Goal: Task Accomplishment & Management: Complete application form

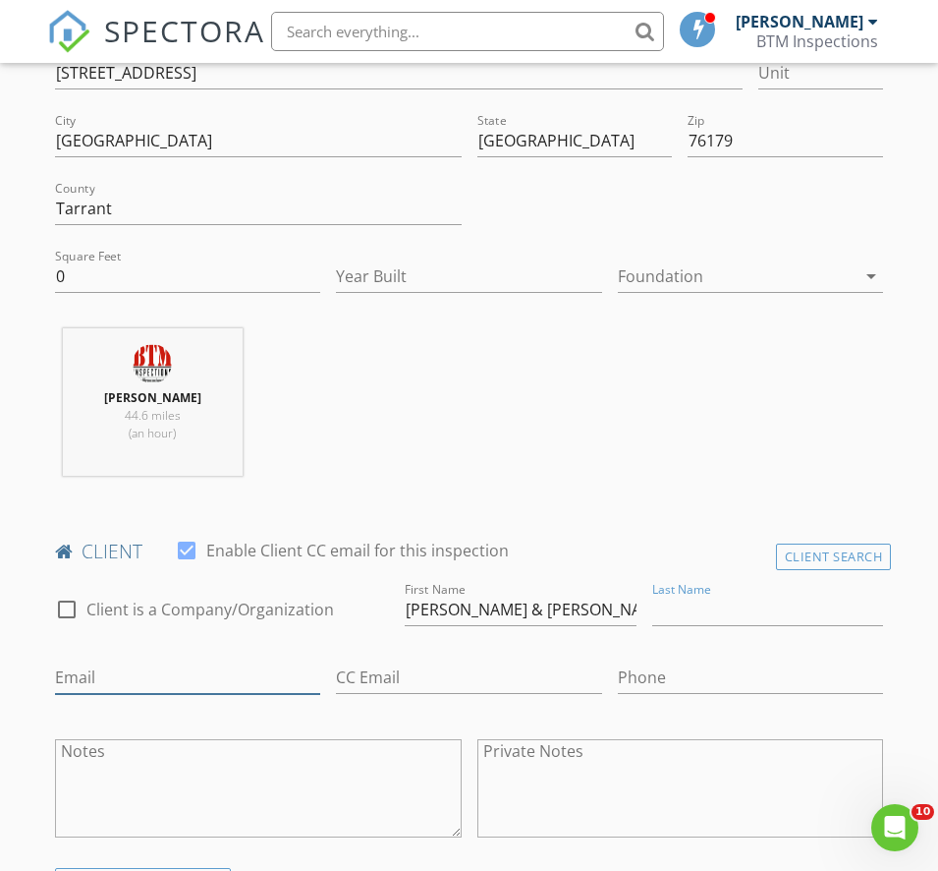
click at [321, 661] on input "Email" at bounding box center [188, 677] width 266 height 32
type input "[EMAIL_ADDRESS][DOMAIN_NAME]"
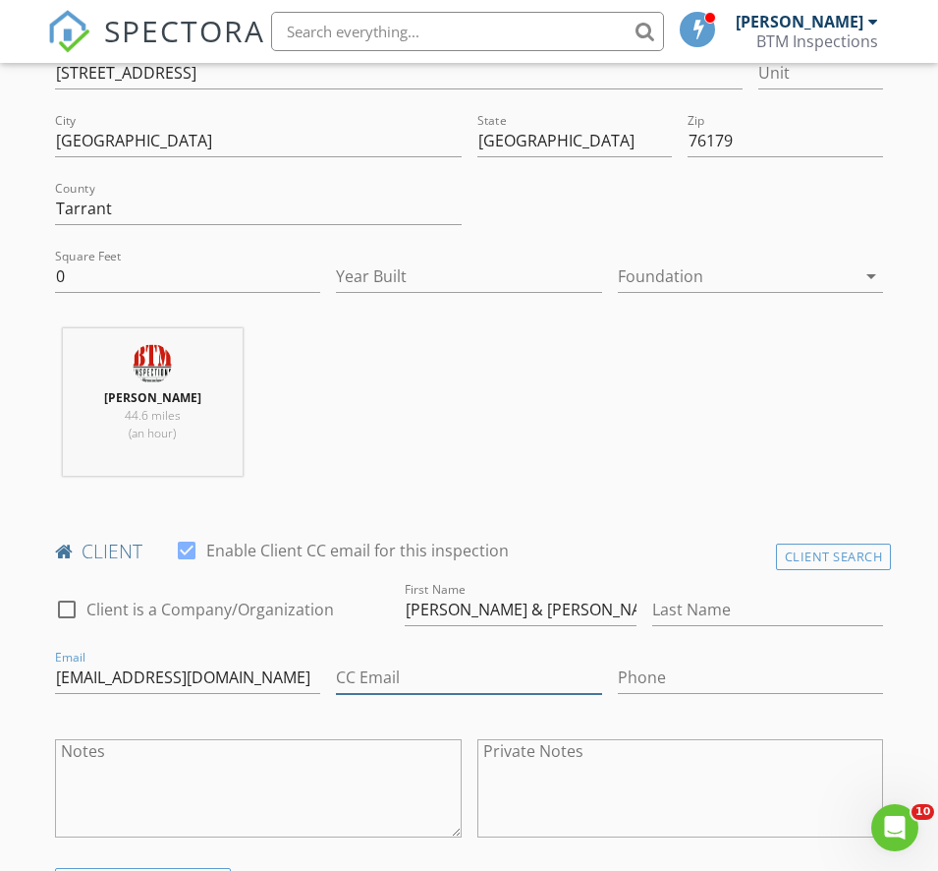
click at [336, 680] on input "CC Email" at bounding box center [469, 677] width 266 height 32
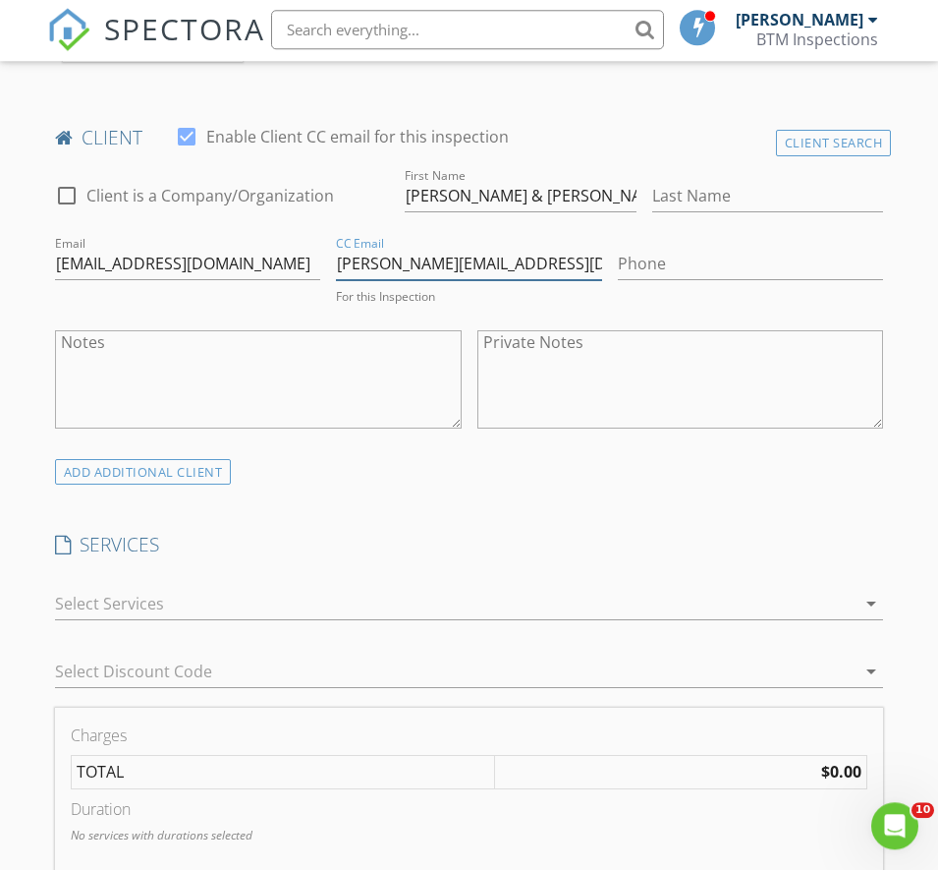
scroll to position [1006, 0]
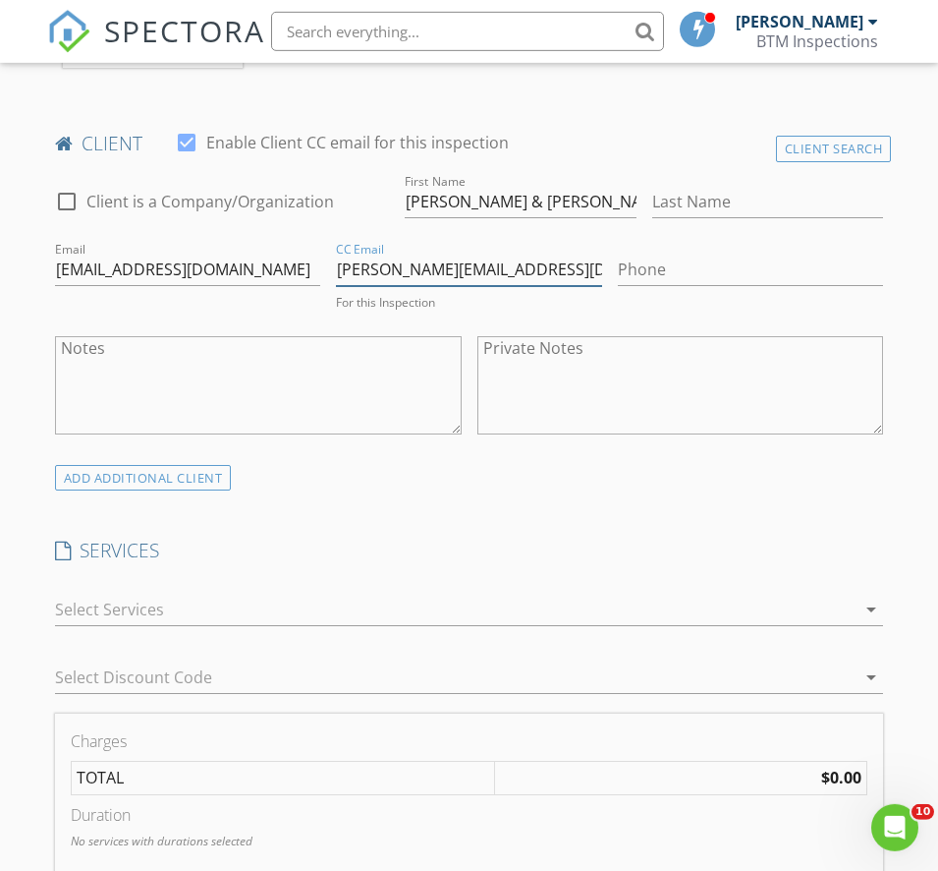
type input "[PERSON_NAME][EMAIL_ADDRESS][DOMAIN_NAME]"
click at [618, 253] on input "Phone" at bounding box center [751, 269] width 266 height 32
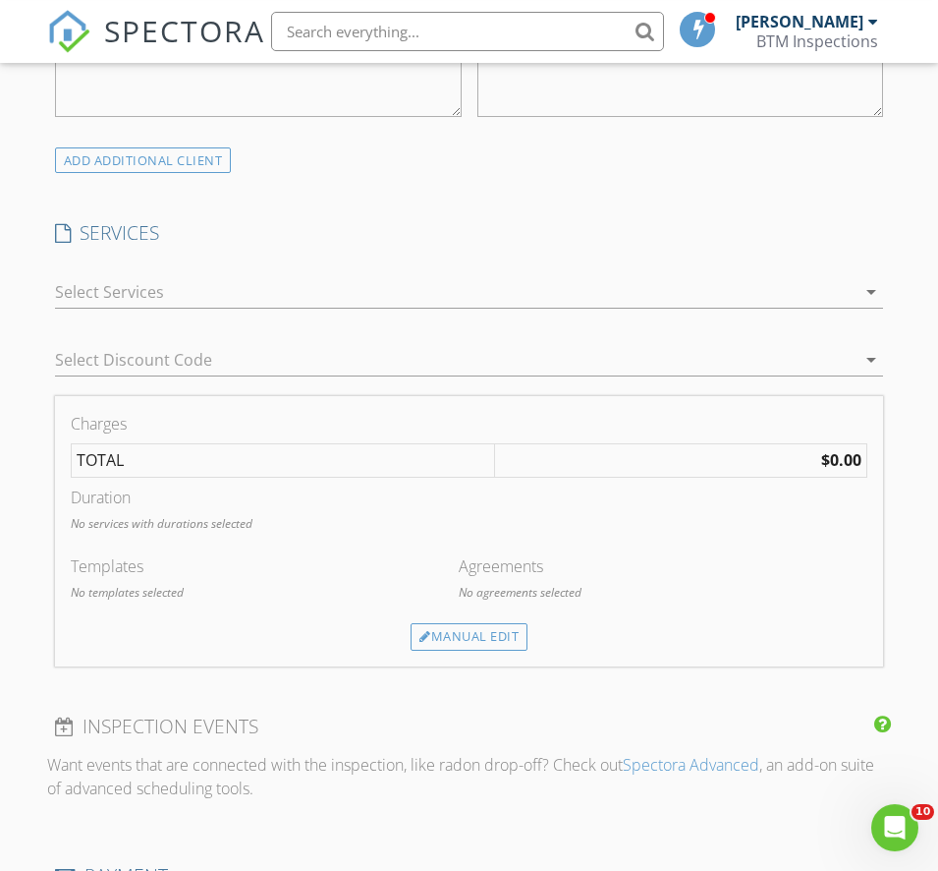
type input "[PHONE_NUMBER]"
click at [94, 308] on div at bounding box center [456, 291] width 802 height 31
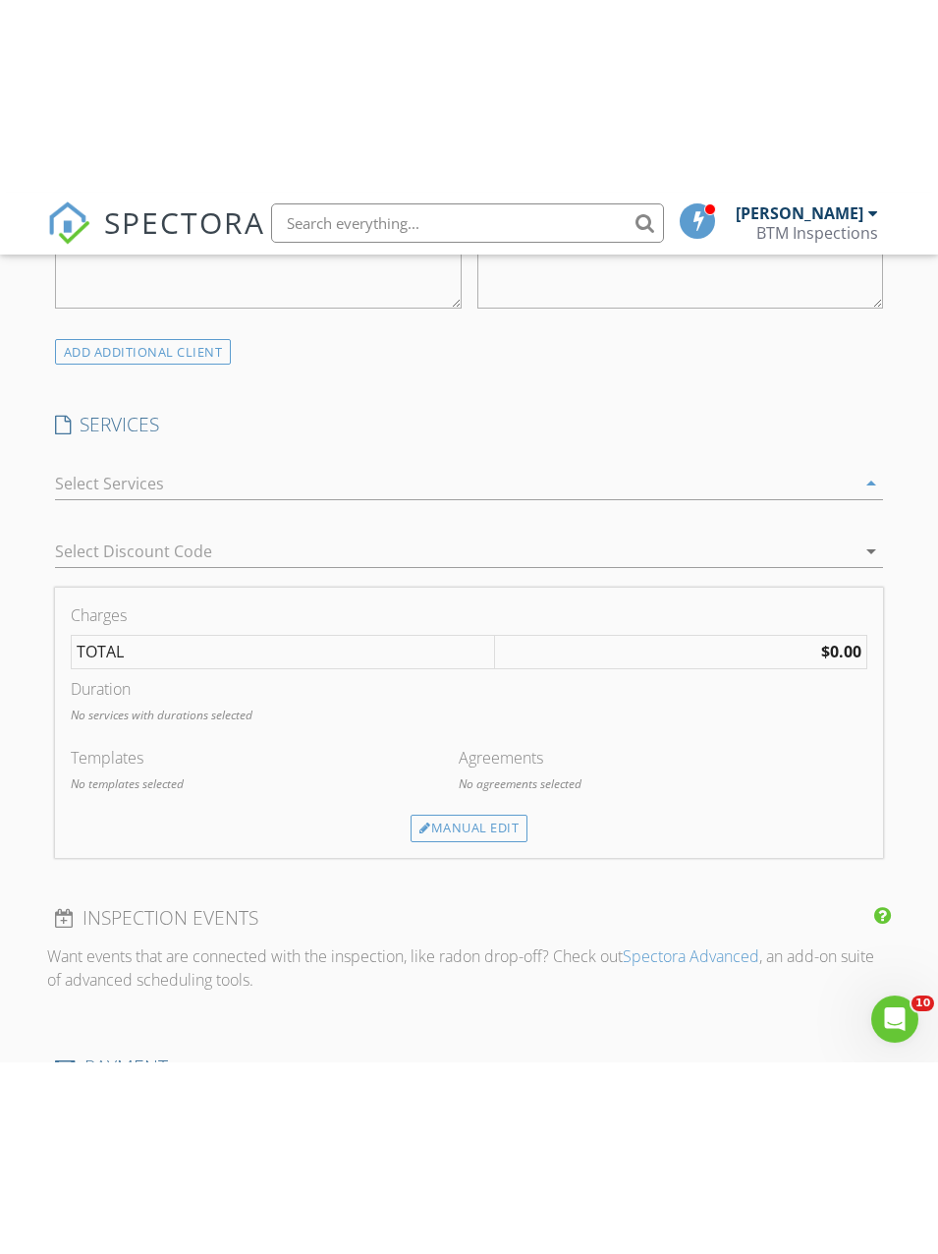
scroll to position [1319, 0]
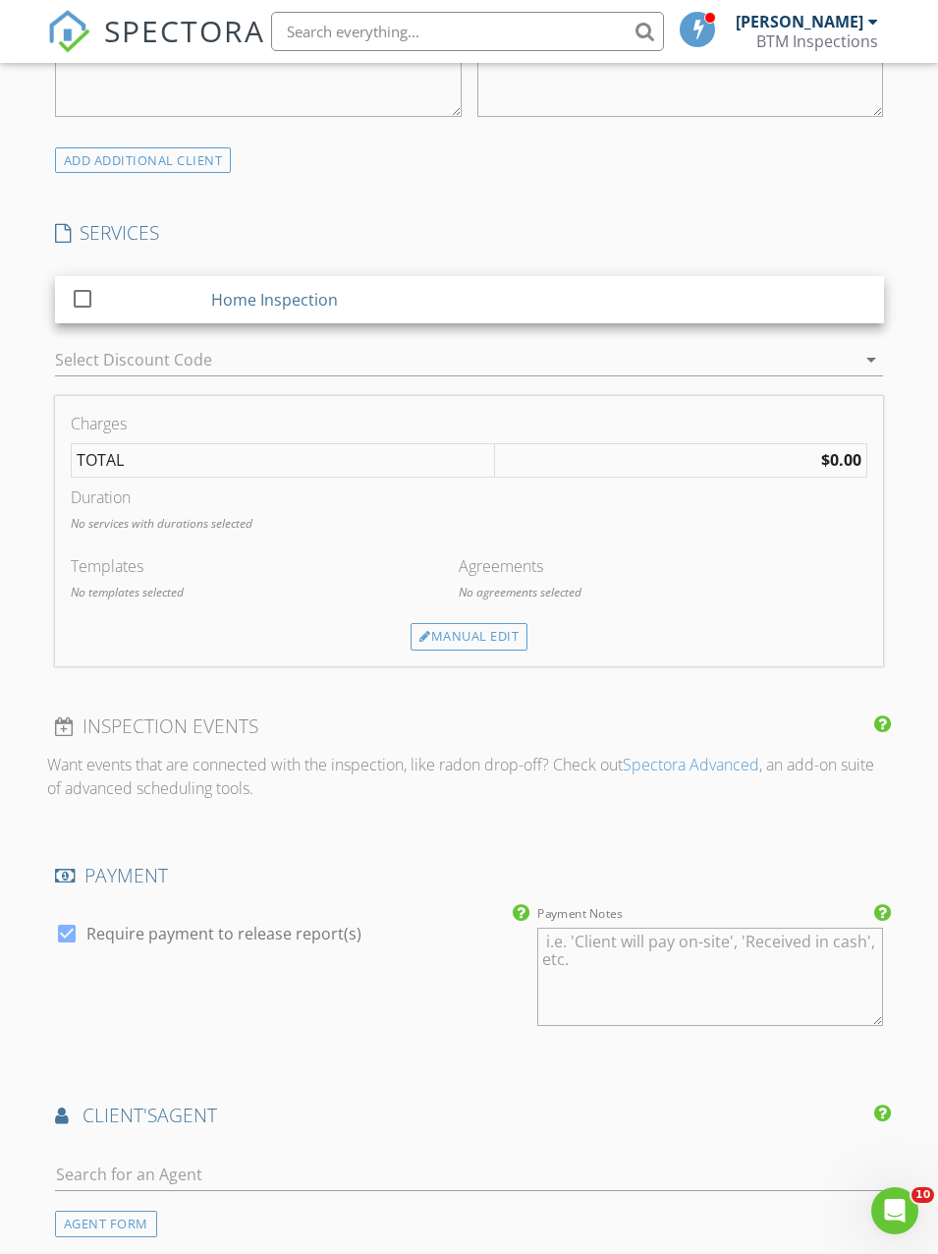
click at [82, 314] on div at bounding box center [82, 297] width 33 height 33
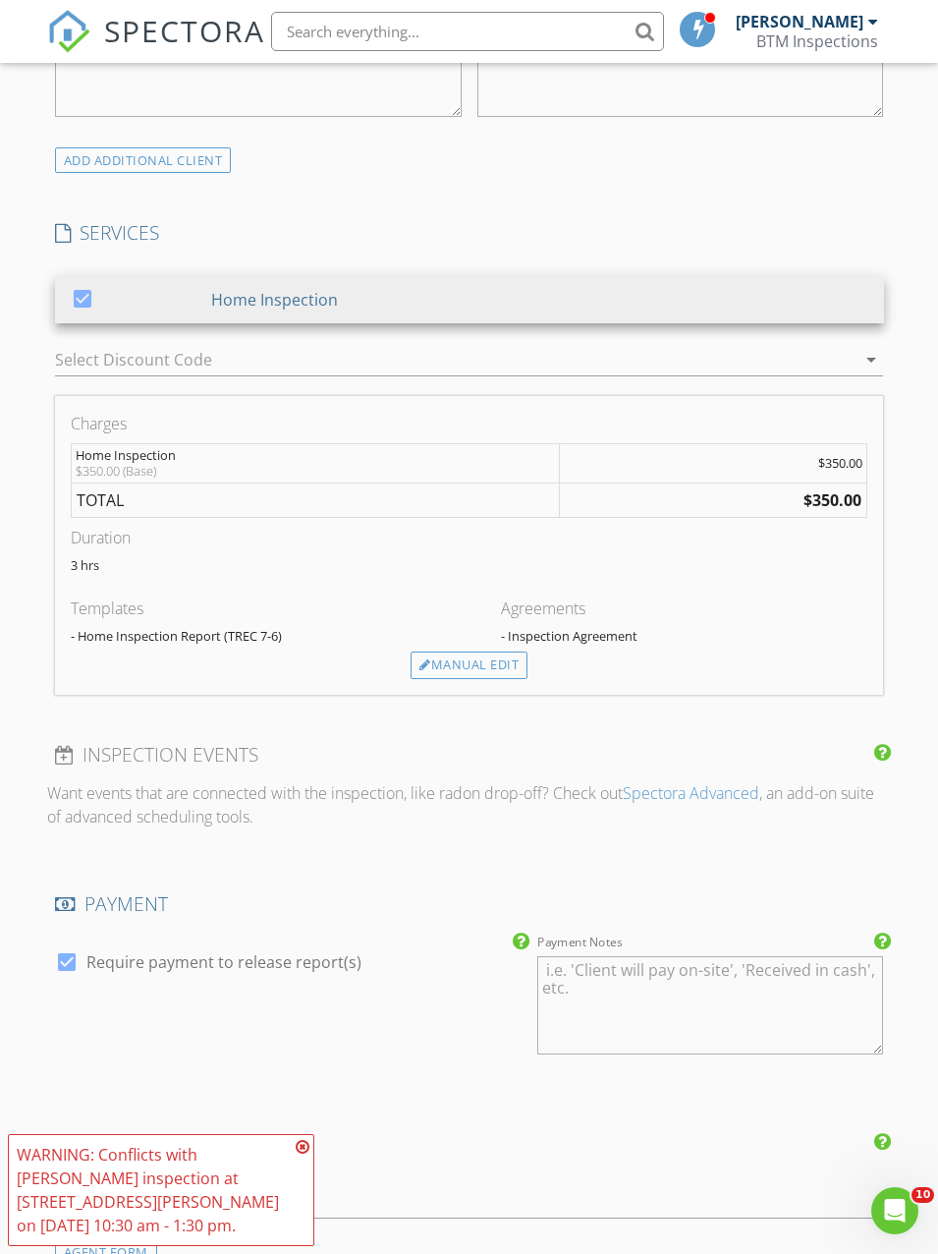
click at [299, 870] on div "check_box Require payment to release report(s)" at bounding box center [288, 1006] width 482 height 153
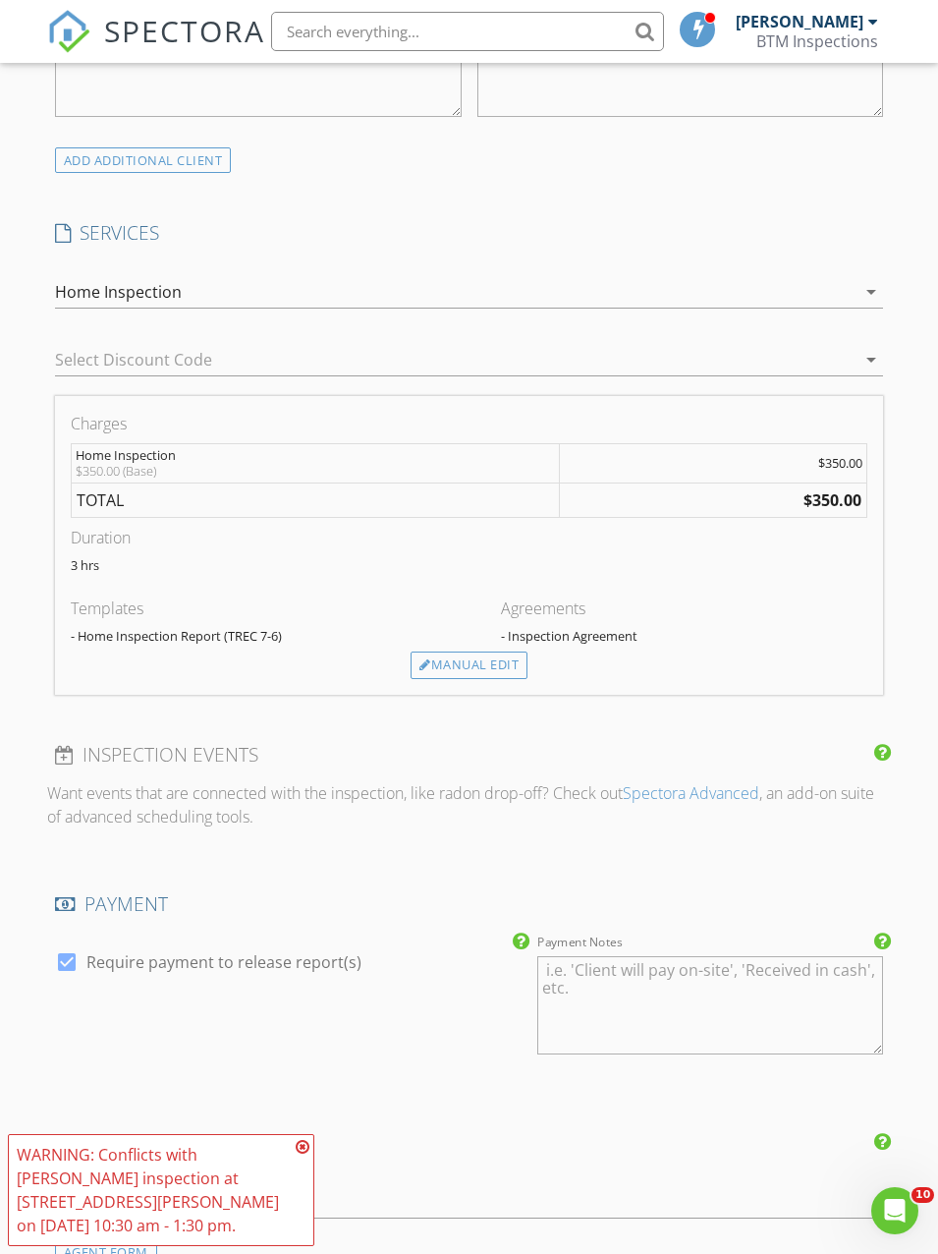
click at [297, 870] on icon at bounding box center [303, 1147] width 14 height 16
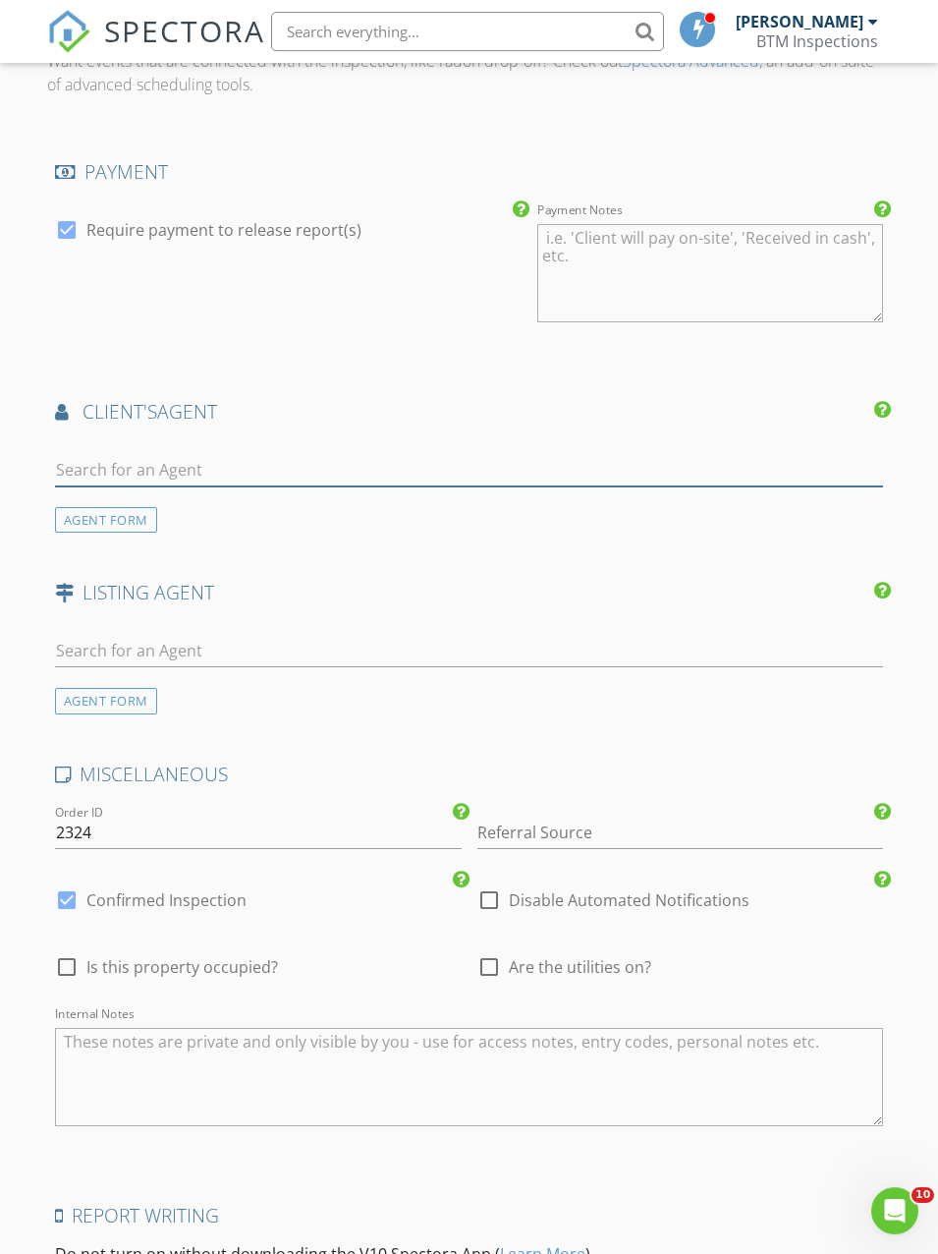
click at [80, 486] on input "text" at bounding box center [469, 470] width 829 height 32
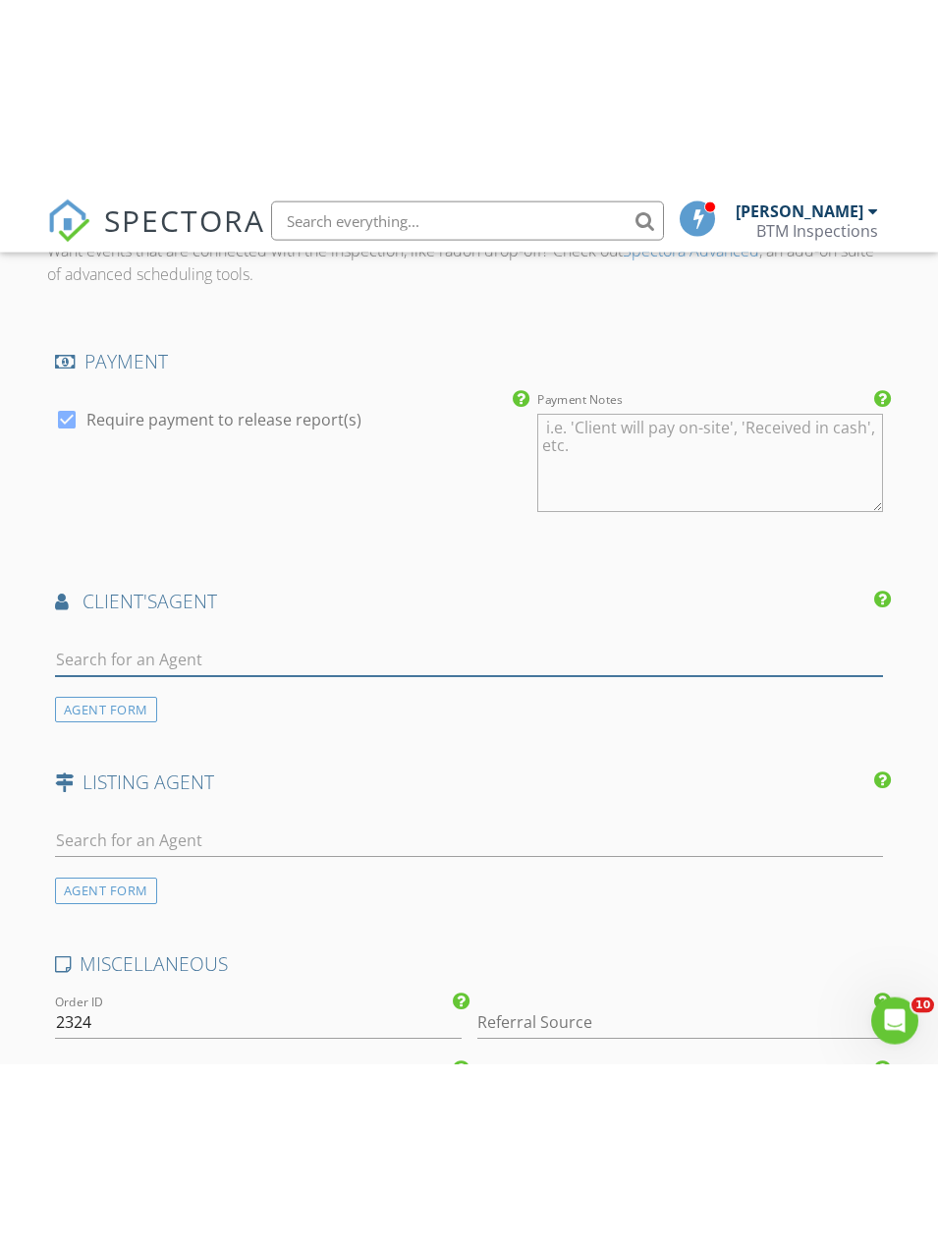
scroll to position [2051, 0]
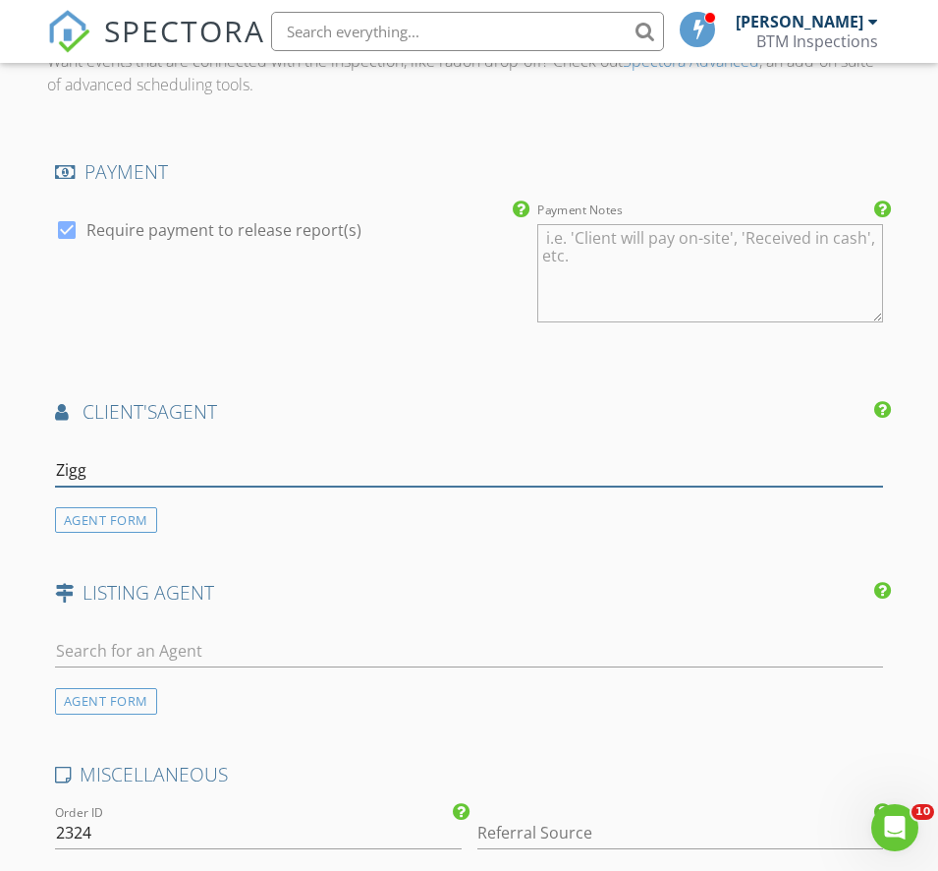
type input "Ziggy"
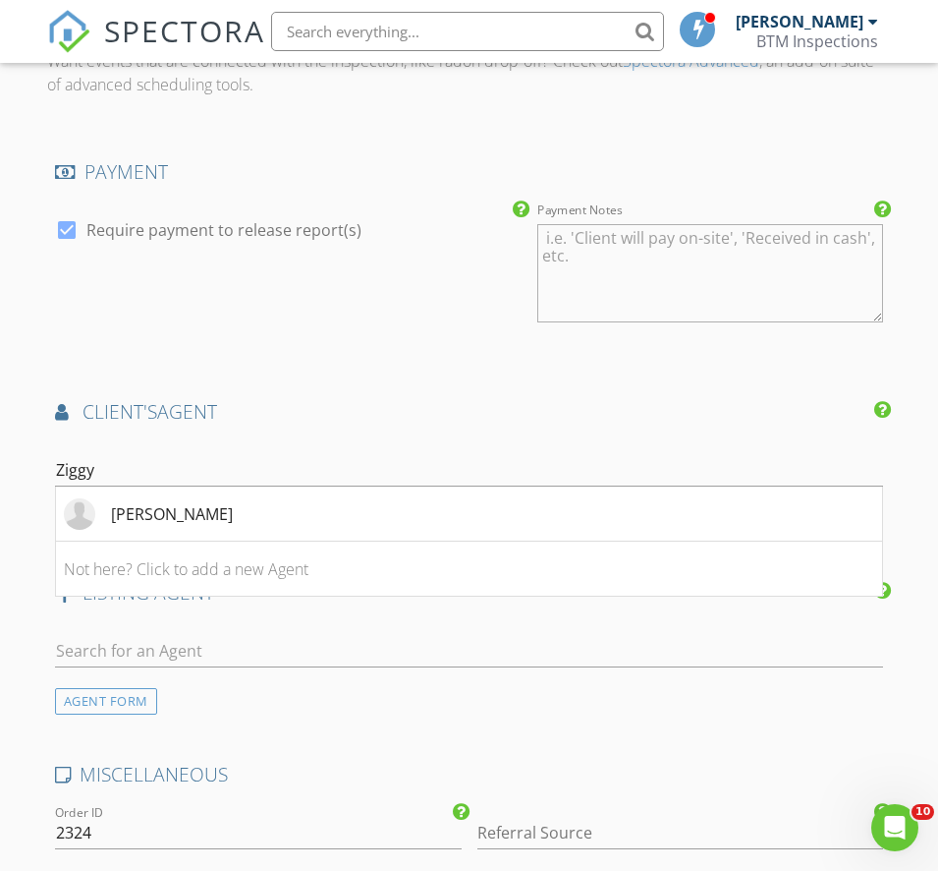
click at [153, 530] on div "[PERSON_NAME]" at bounding box center [148, 513] width 169 height 31
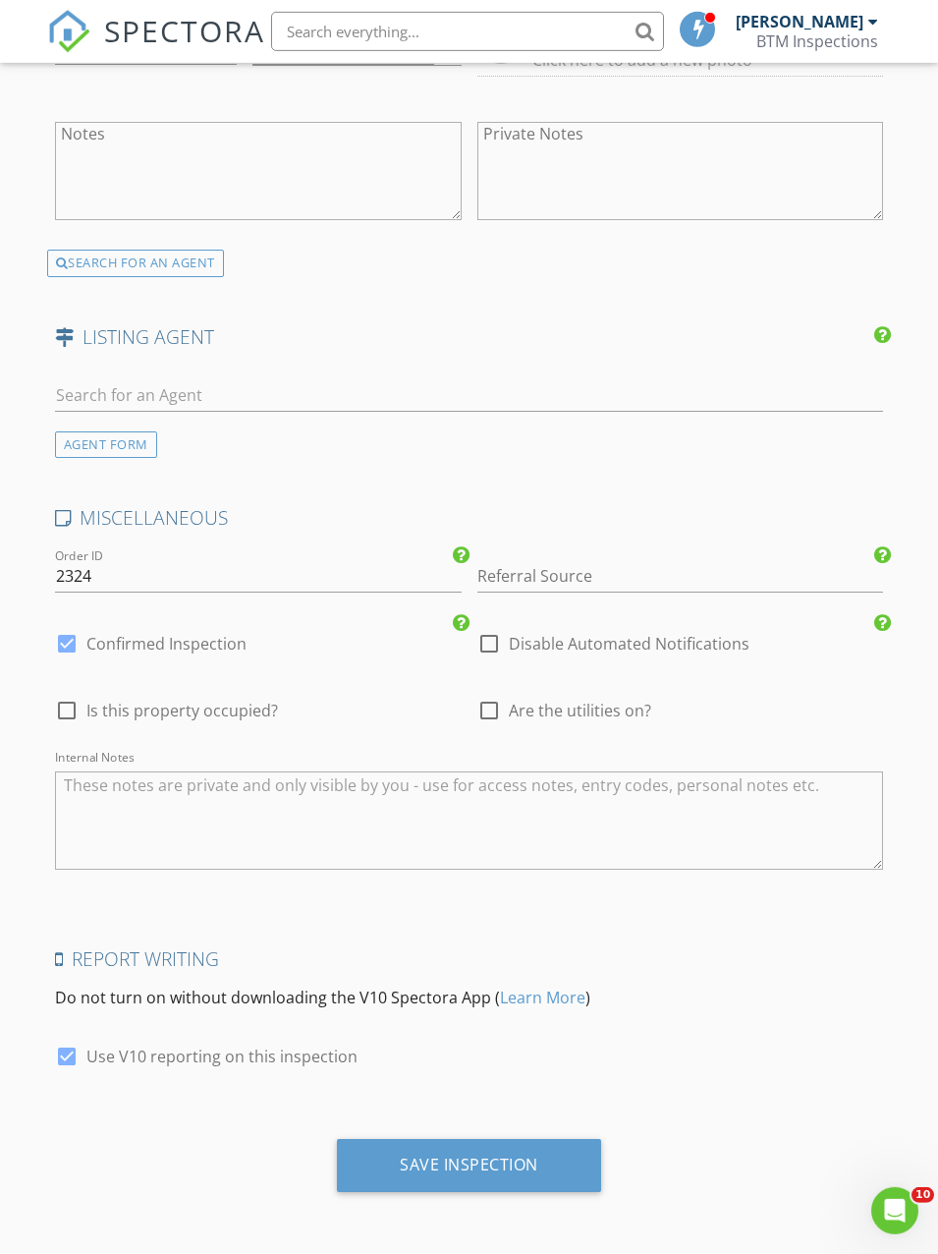
scroll to position [2621, 0]
click at [470, 870] on div "Save Inspection" at bounding box center [469, 1164] width 139 height 20
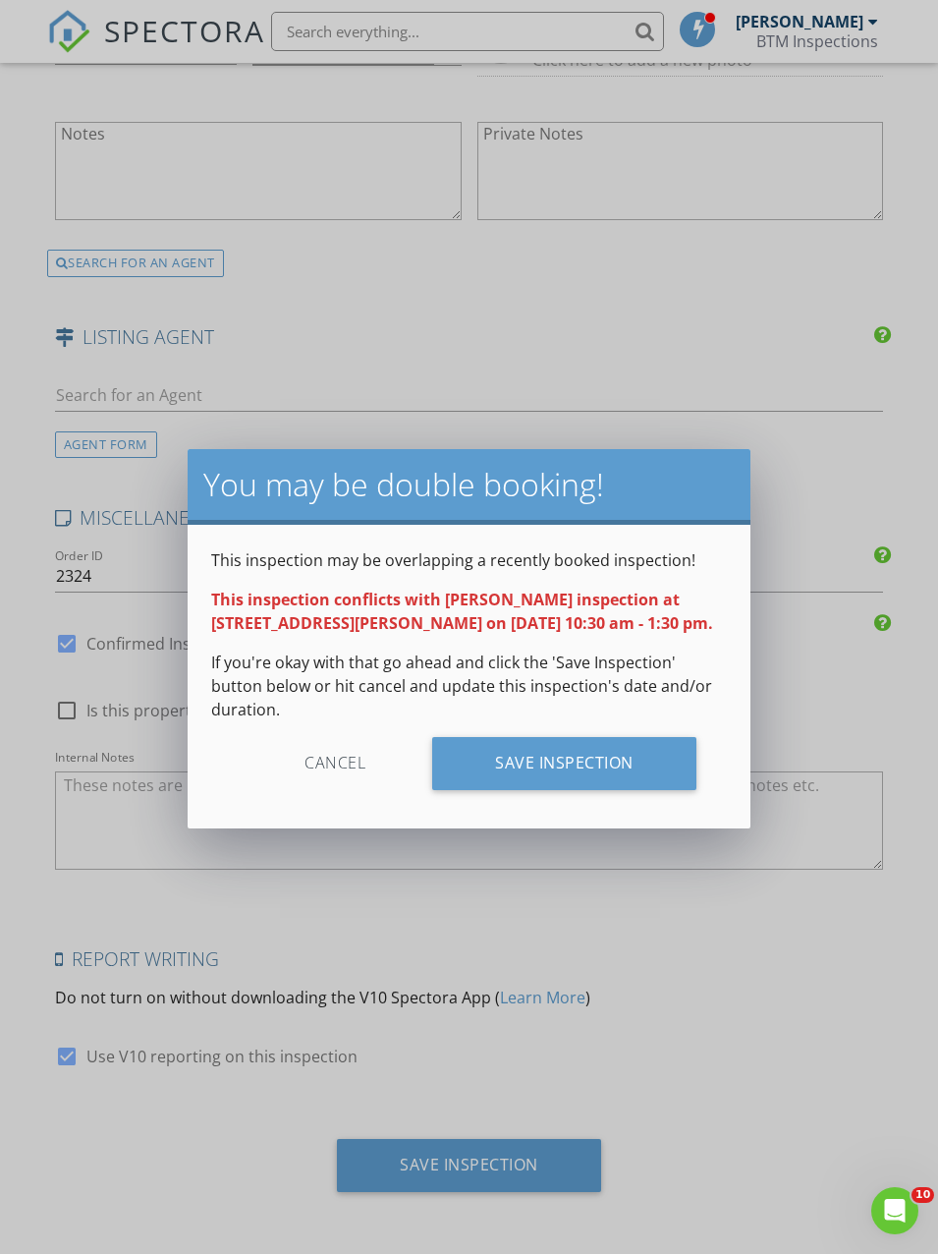
click at [547, 737] on div "Save Inspection" at bounding box center [564, 763] width 264 height 53
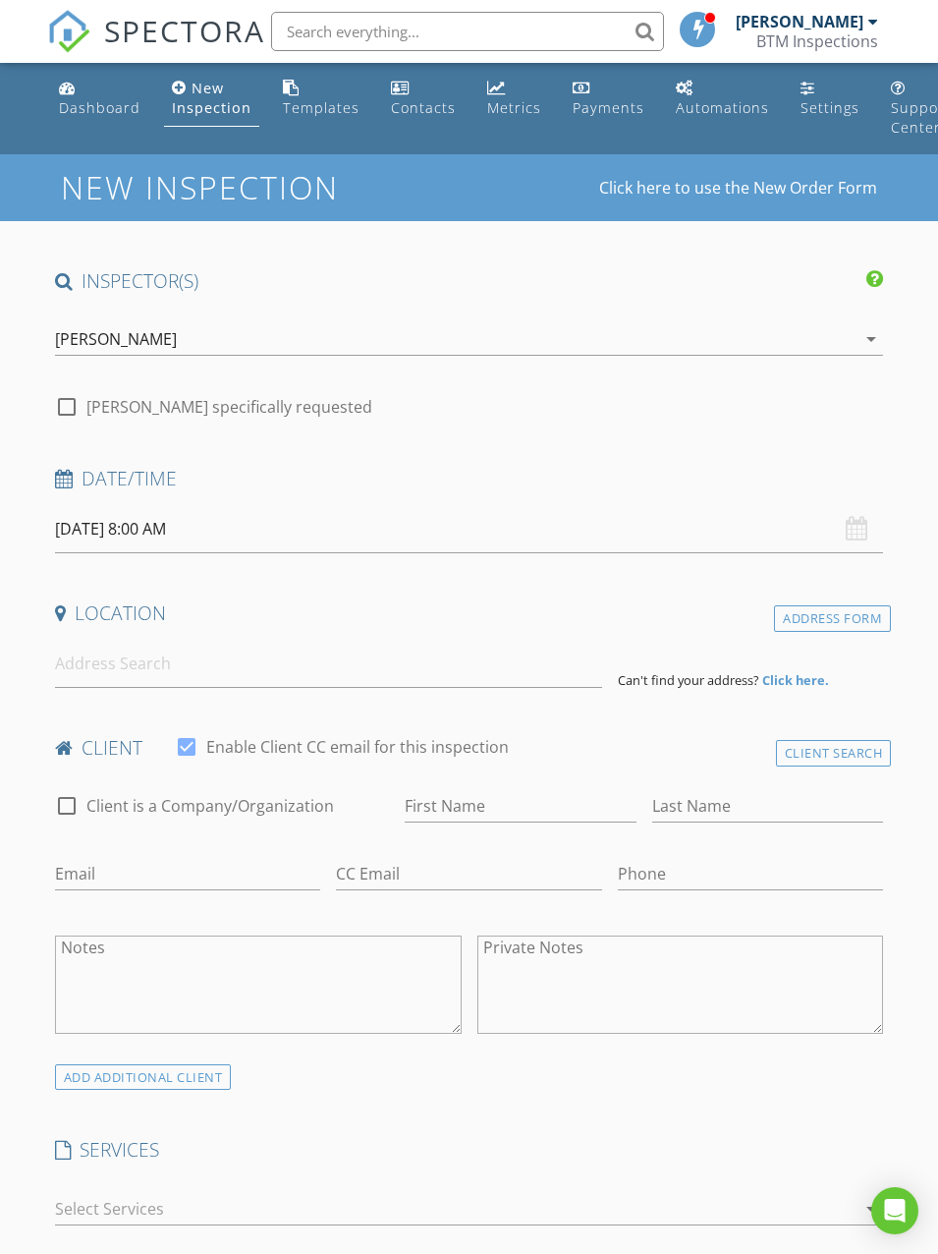
click at [83, 324] on div "[PERSON_NAME]" at bounding box center [456, 338] width 802 height 31
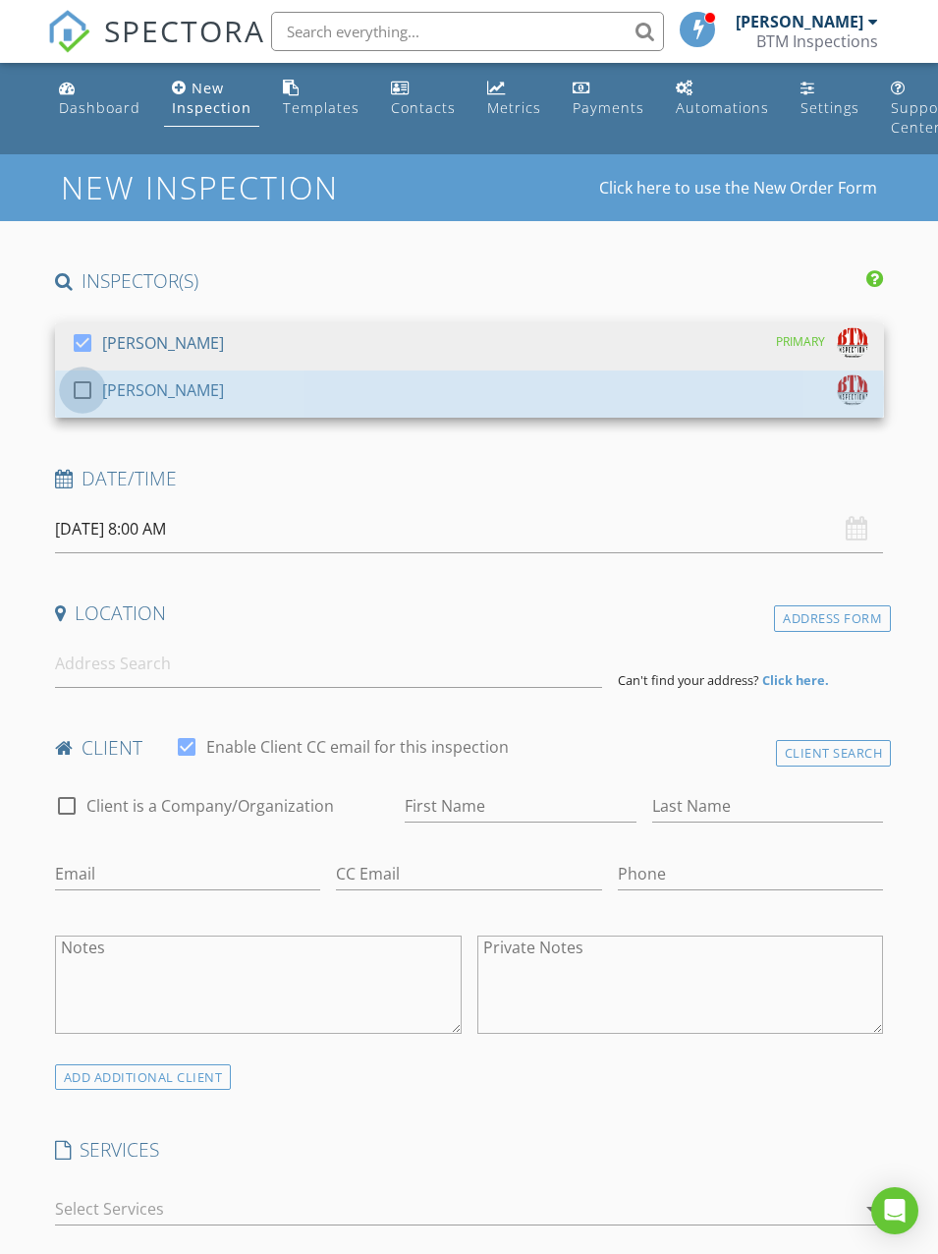
click at [79, 386] on div at bounding box center [82, 389] width 33 height 33
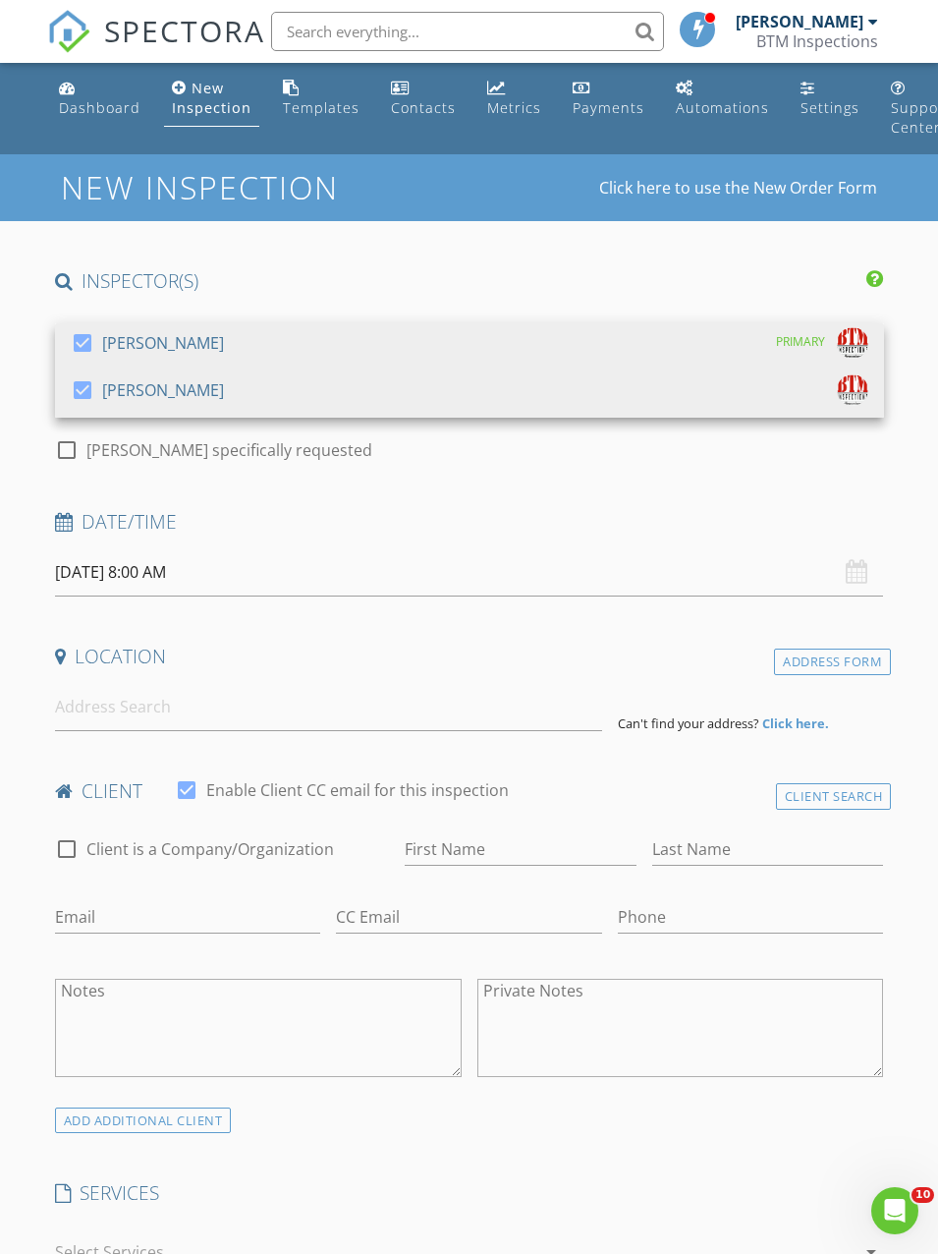
click at [93, 573] on input "08/28/2025 8:00 AM" at bounding box center [469, 572] width 829 height 48
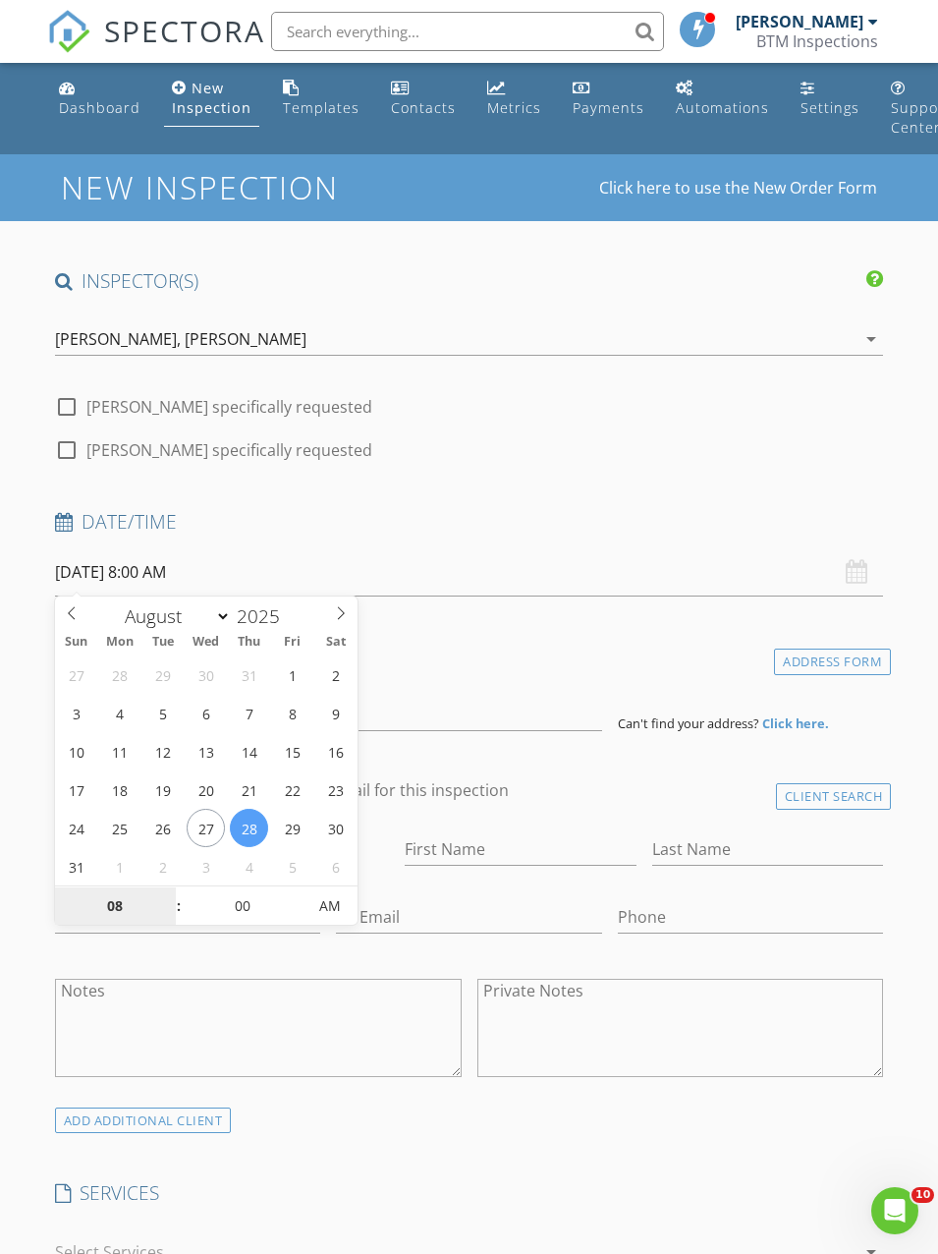
type input "08/29/2025 8:00 AM"
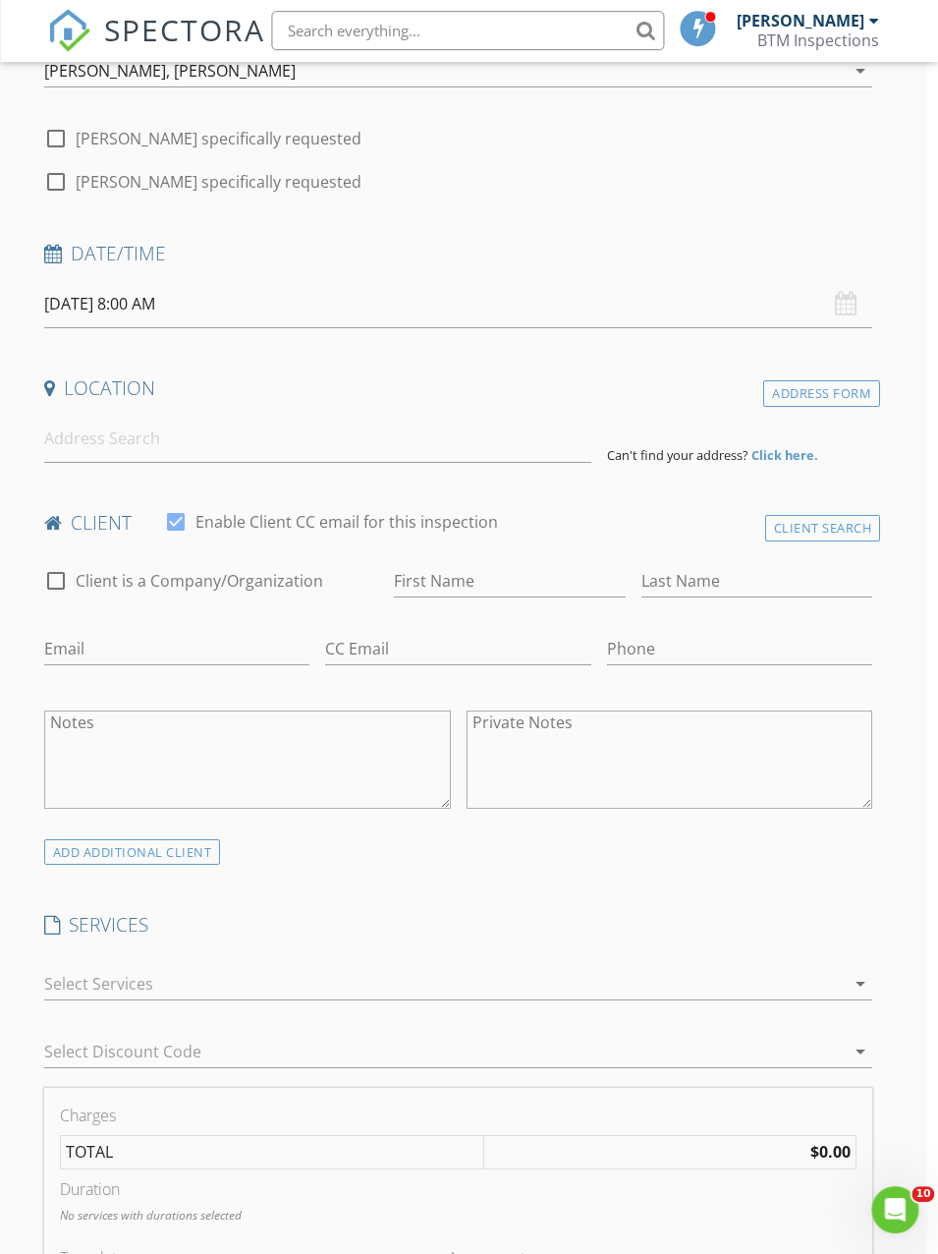
scroll to position [267, 11]
click at [76, 434] on input at bounding box center [317, 440] width 547 height 48
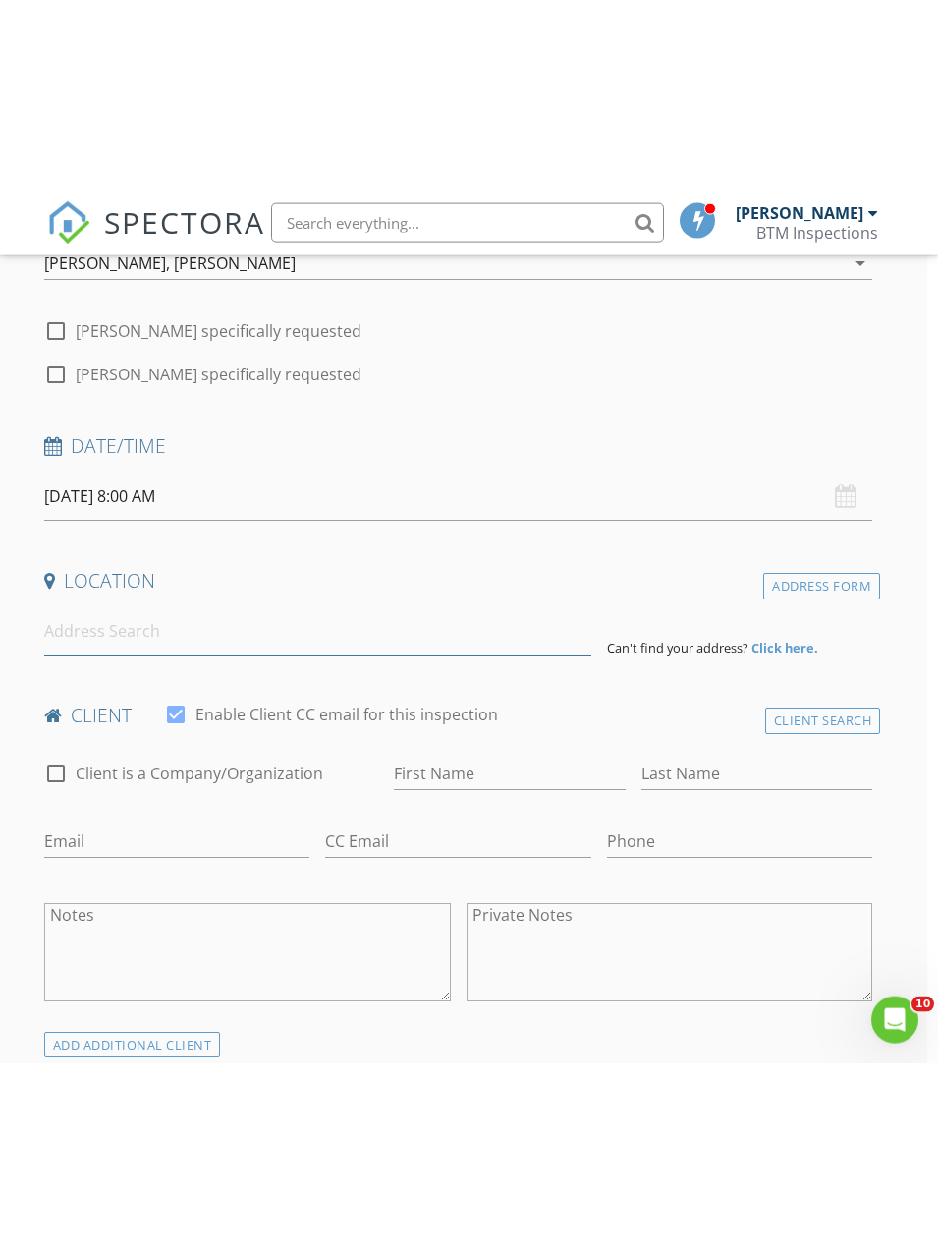
scroll to position [268, 11]
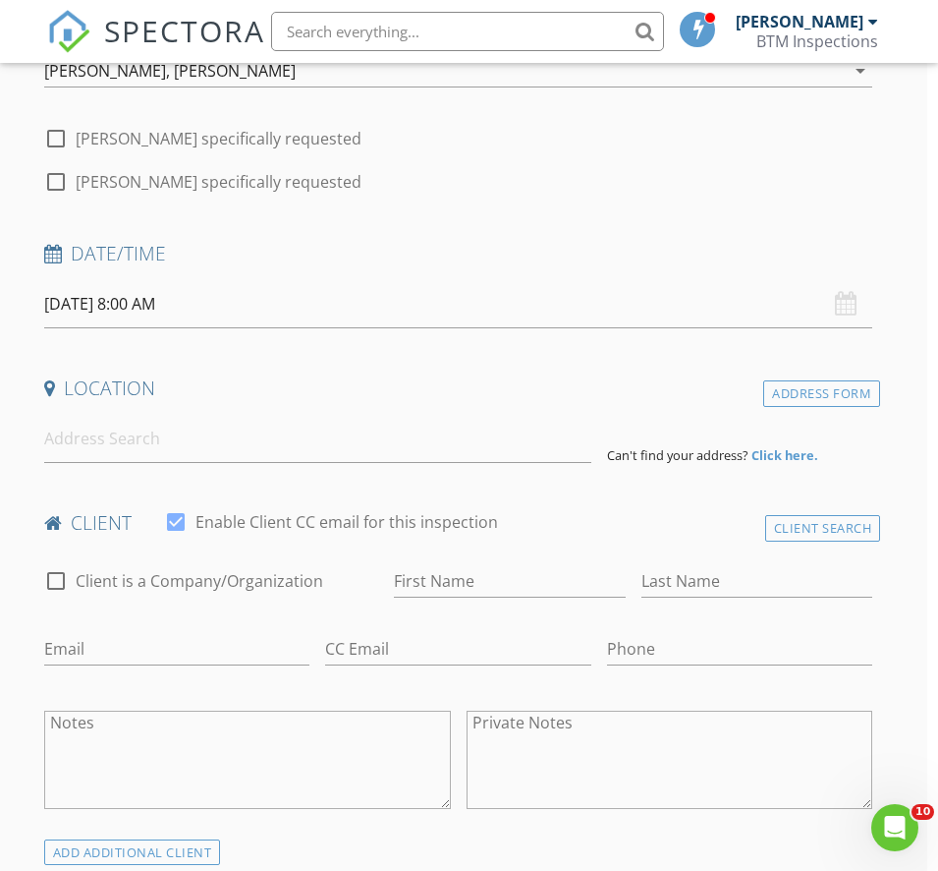
click at [136, 292] on input "08/29/2025 8:00 AM" at bounding box center [458, 304] width 829 height 48
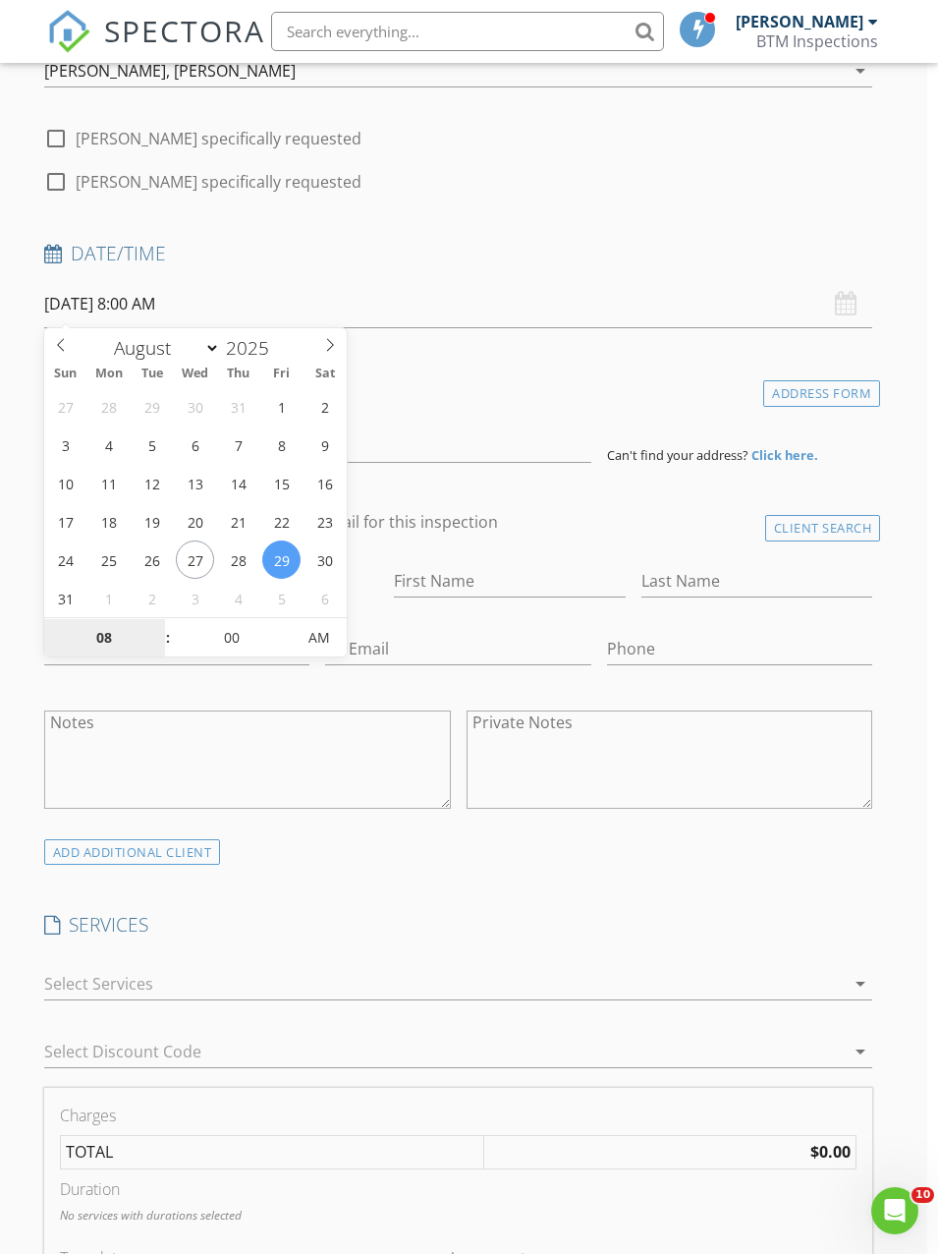
click at [100, 626] on input "08" at bounding box center [104, 638] width 121 height 39
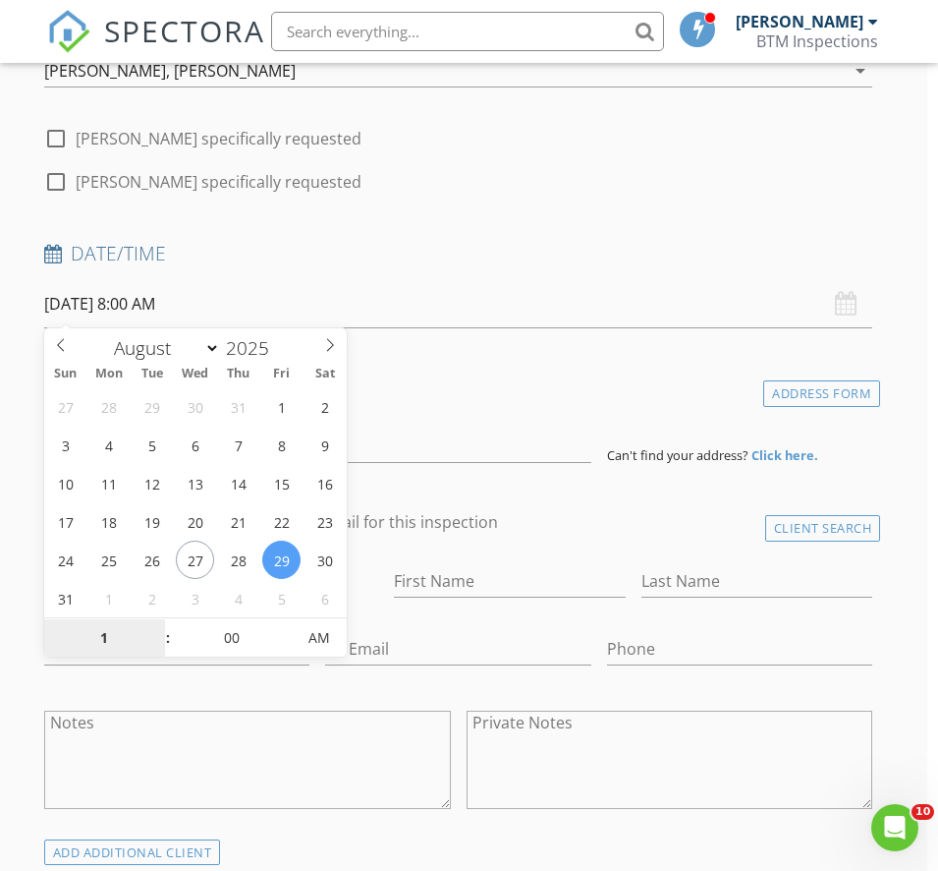
type input "10"
type input "08/29/2025 10:00 AM"
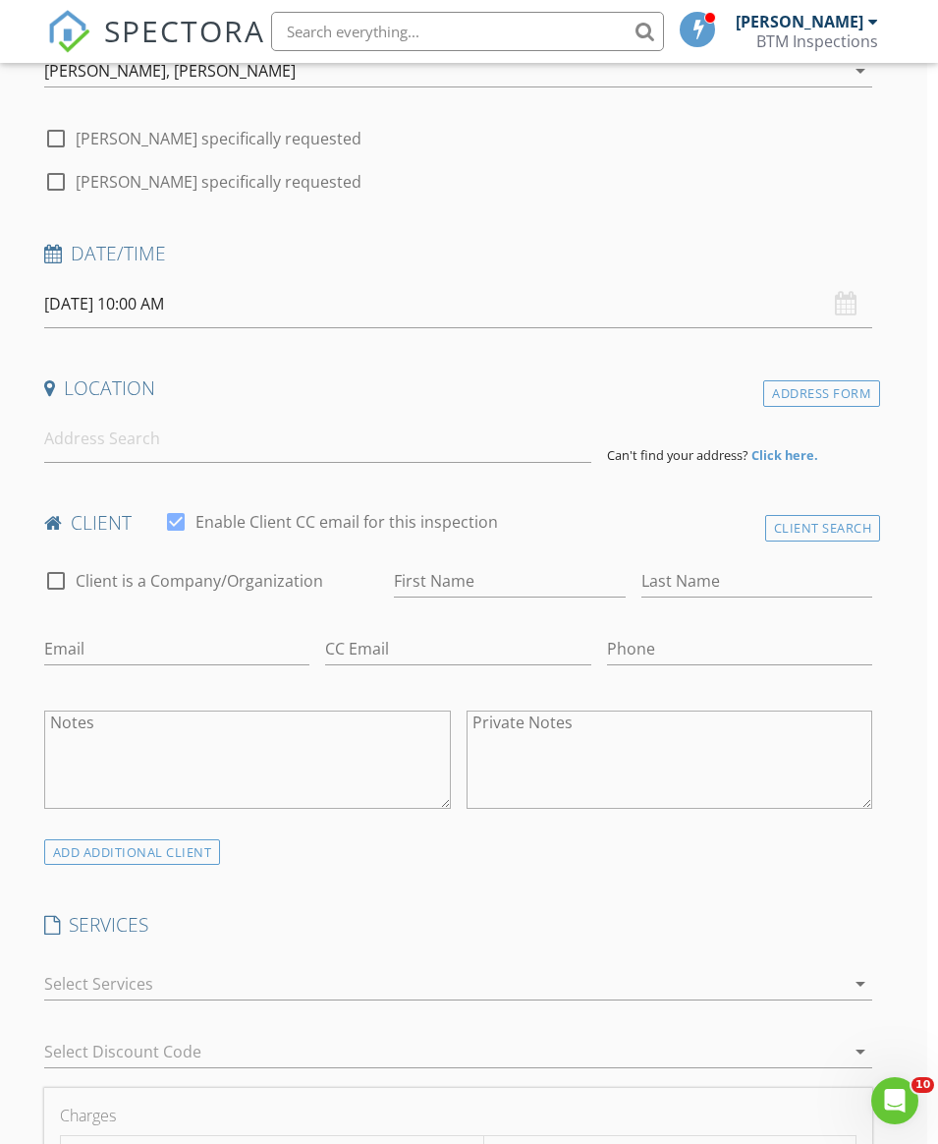
click at [771, 791] on div "check_box_outline_blank Client is a Company/Organization First Name Last Name E…" at bounding box center [458, 693] width 845 height 289
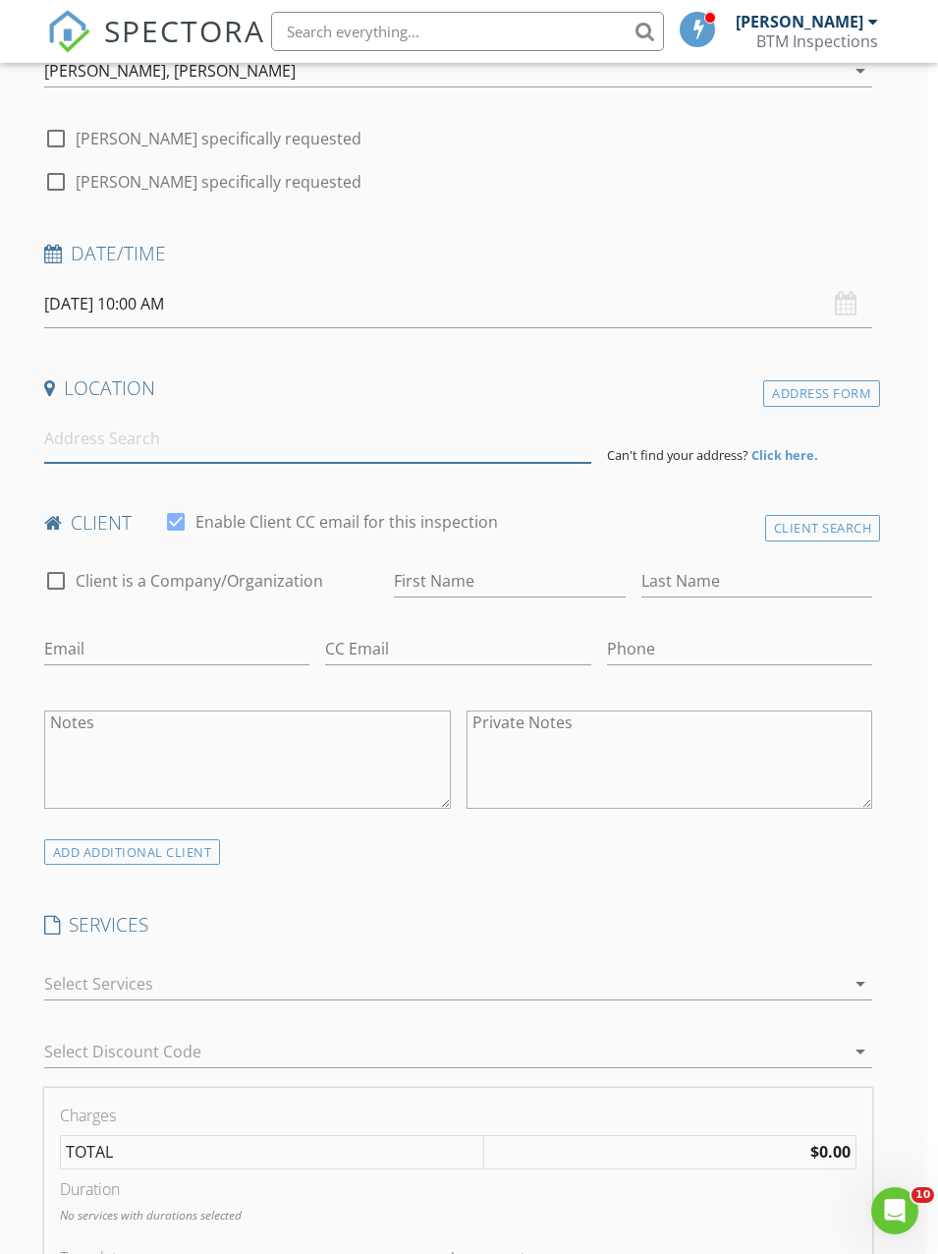
click at [96, 415] on input at bounding box center [317, 439] width 547 height 48
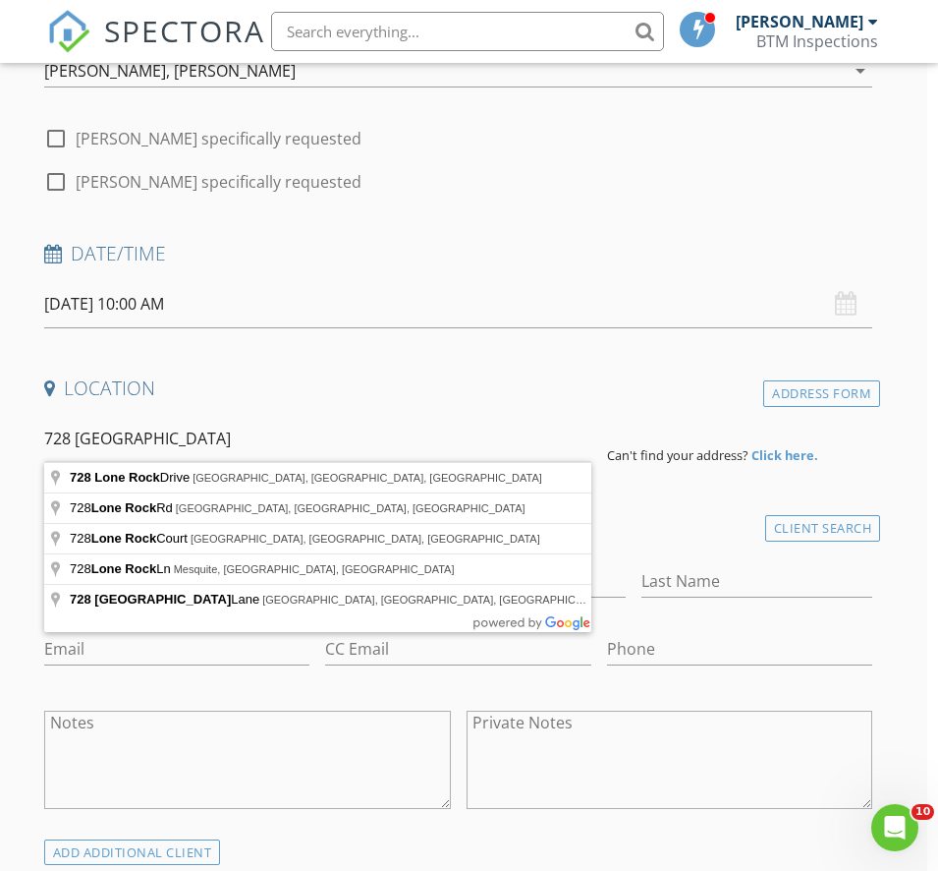
type input "728 Lone Rock Drive, Anna, TX, USA"
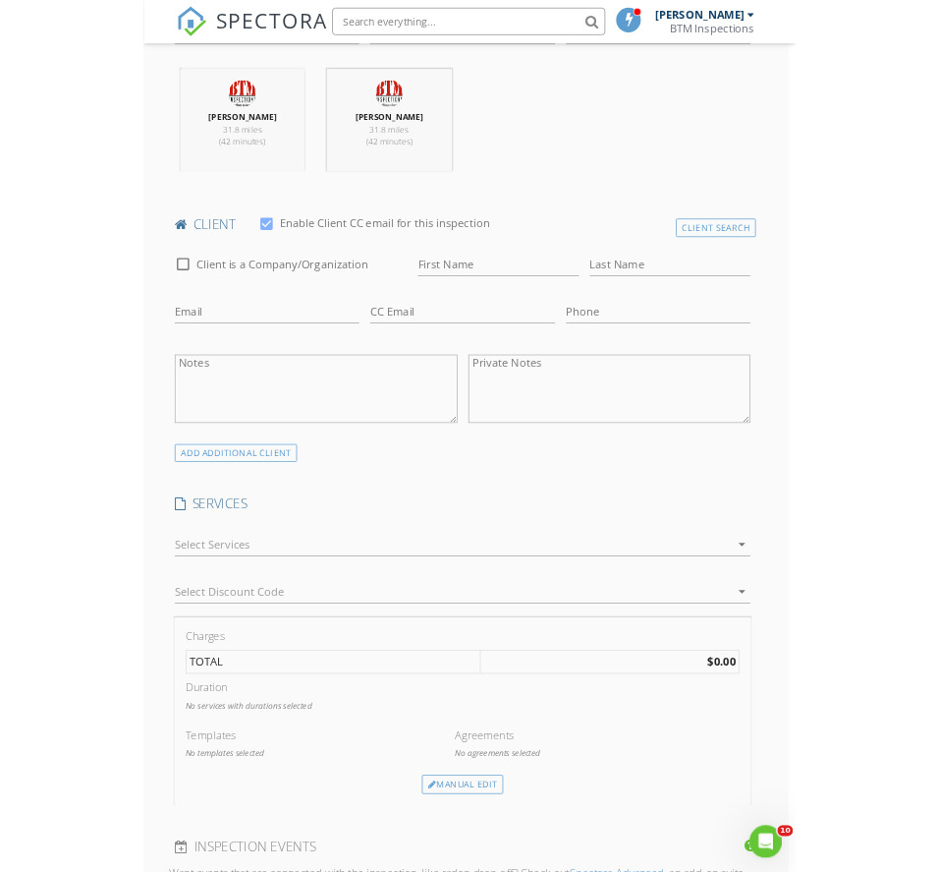
scroll to position [907, 11]
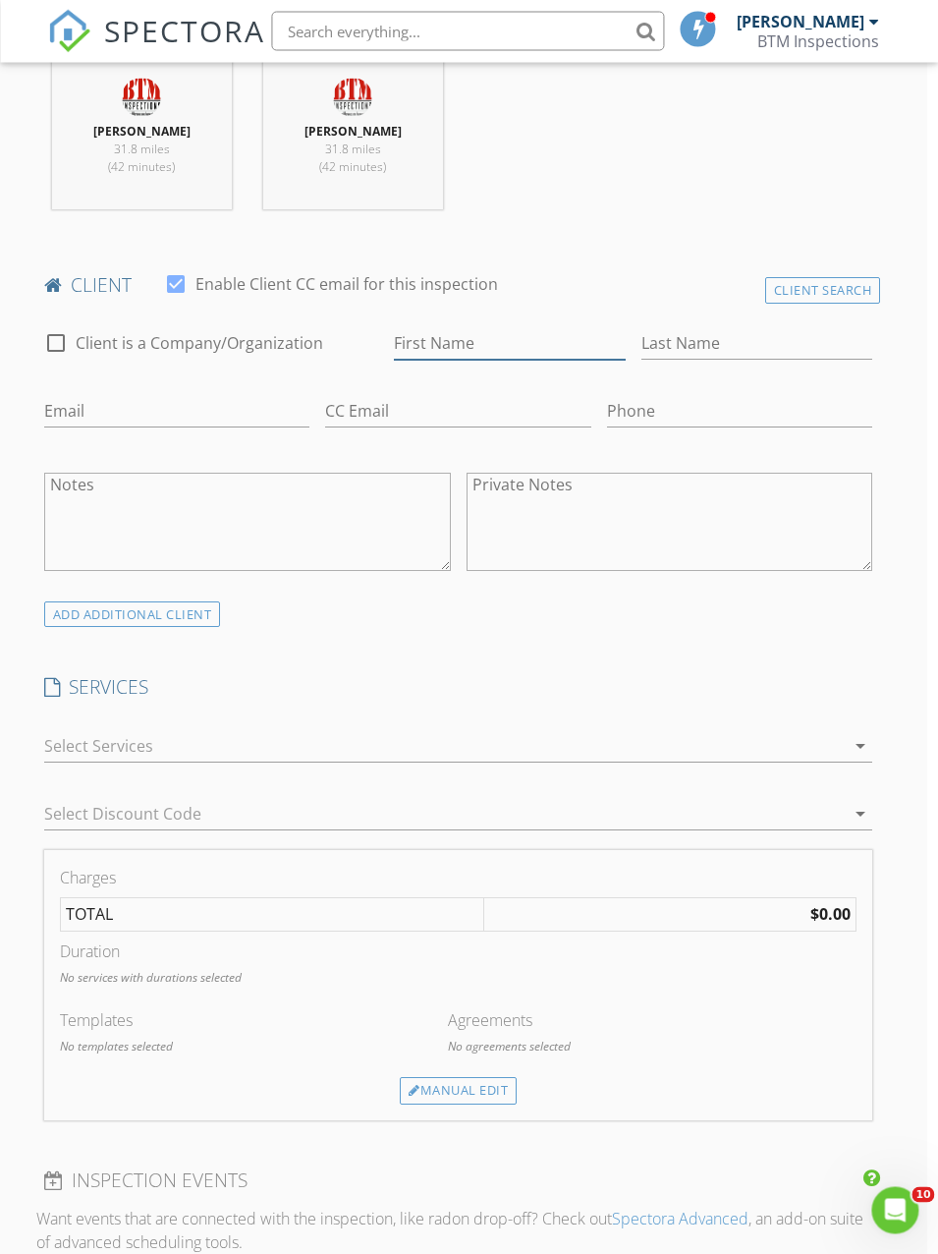
click at [394, 349] on input "First Name" at bounding box center [510, 344] width 232 height 32
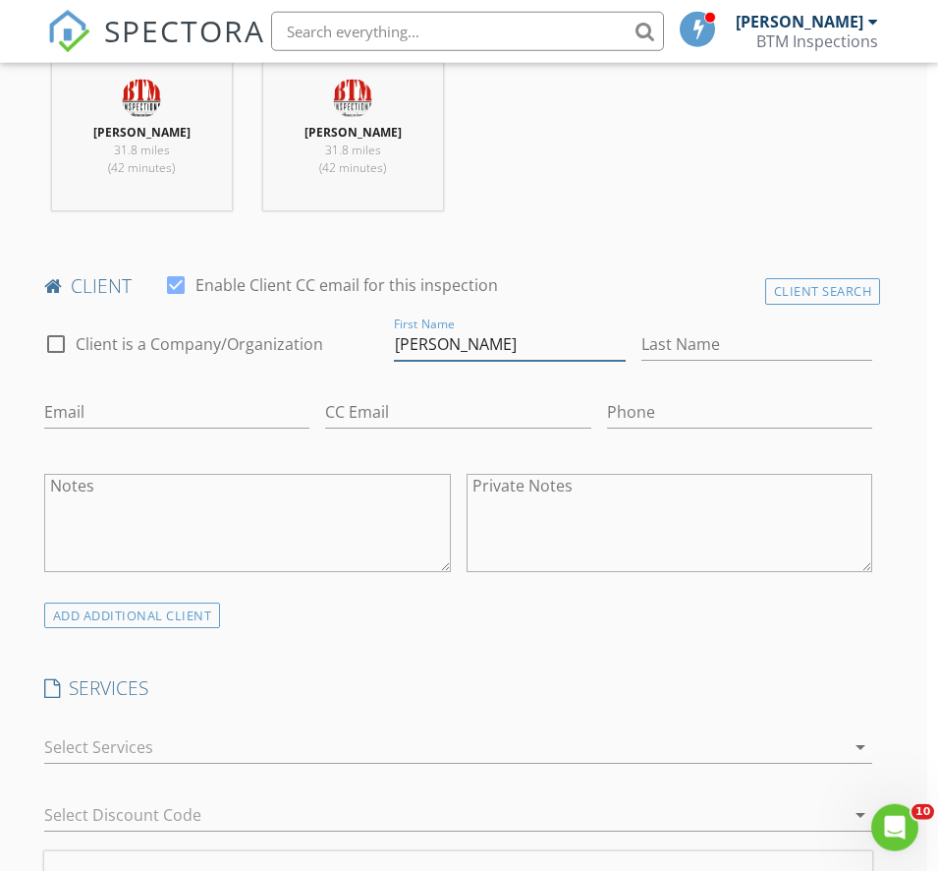
type input "Russell"
click at [642, 342] on input "Last Name" at bounding box center [758, 344] width 232 height 32
type input "Hastings"
click at [310, 396] on input "Email" at bounding box center [177, 412] width 266 height 32
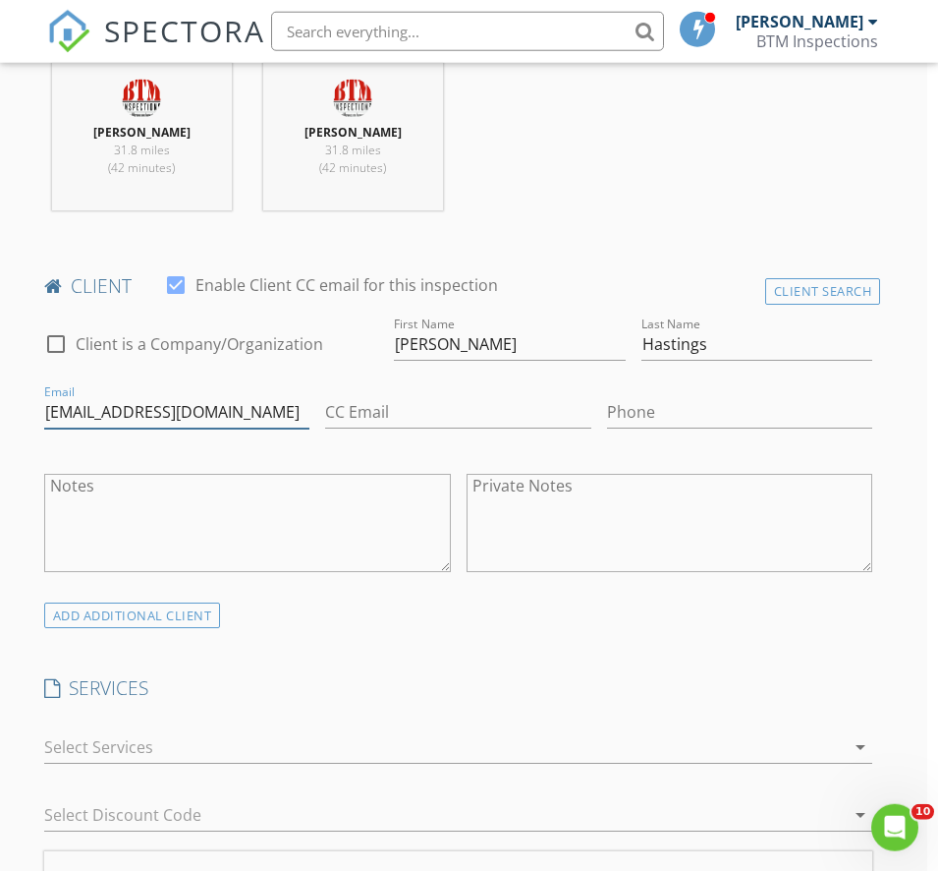
type input "Hastingsrussell@yahoo.com"
click at [607, 402] on input "Phone" at bounding box center [740, 412] width 266 height 32
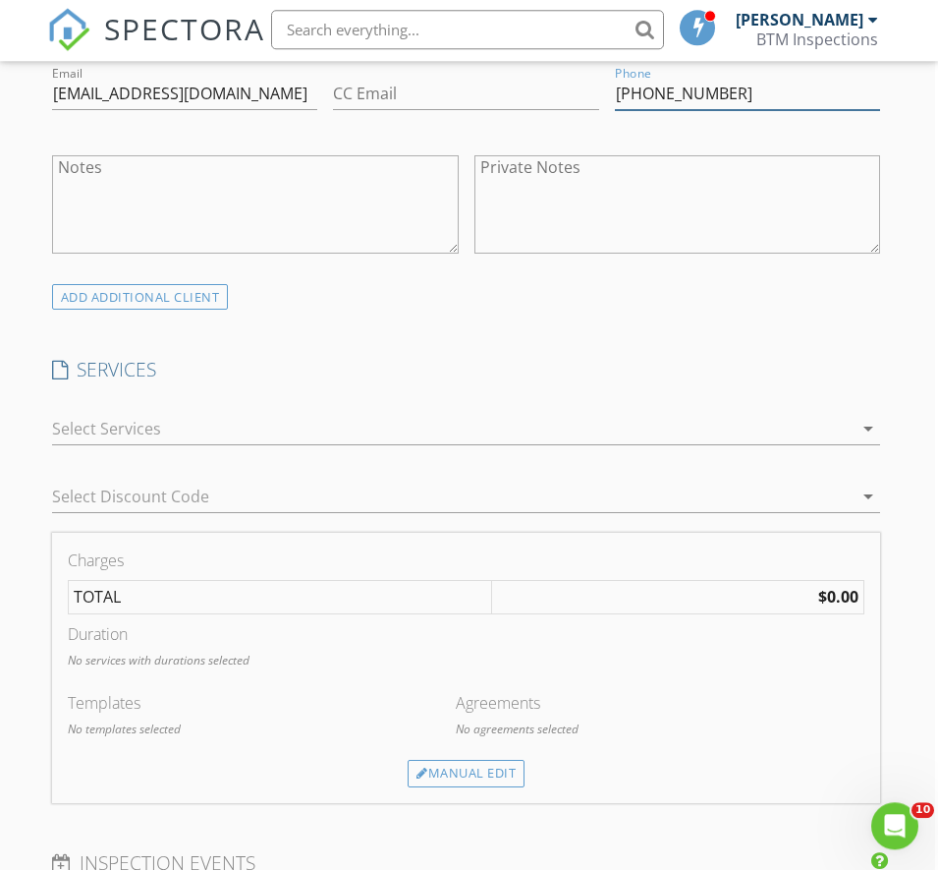
scroll to position [1222, 3]
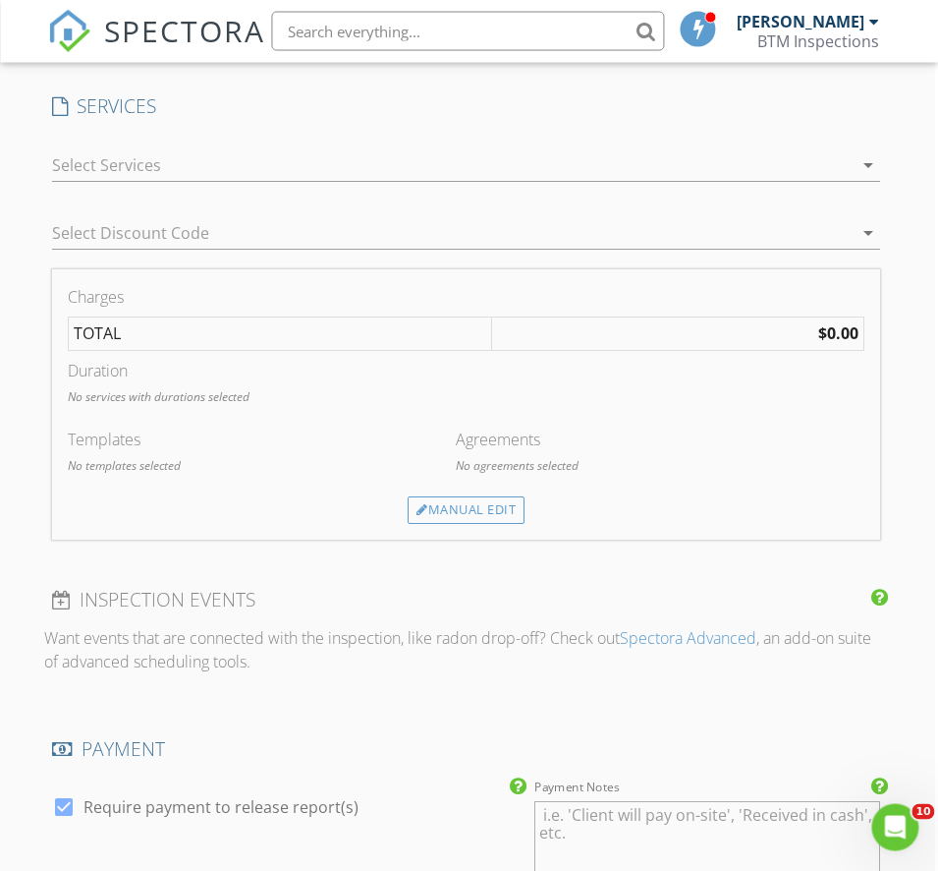
type input "972-740-0098"
click at [78, 181] on div at bounding box center [453, 164] width 802 height 31
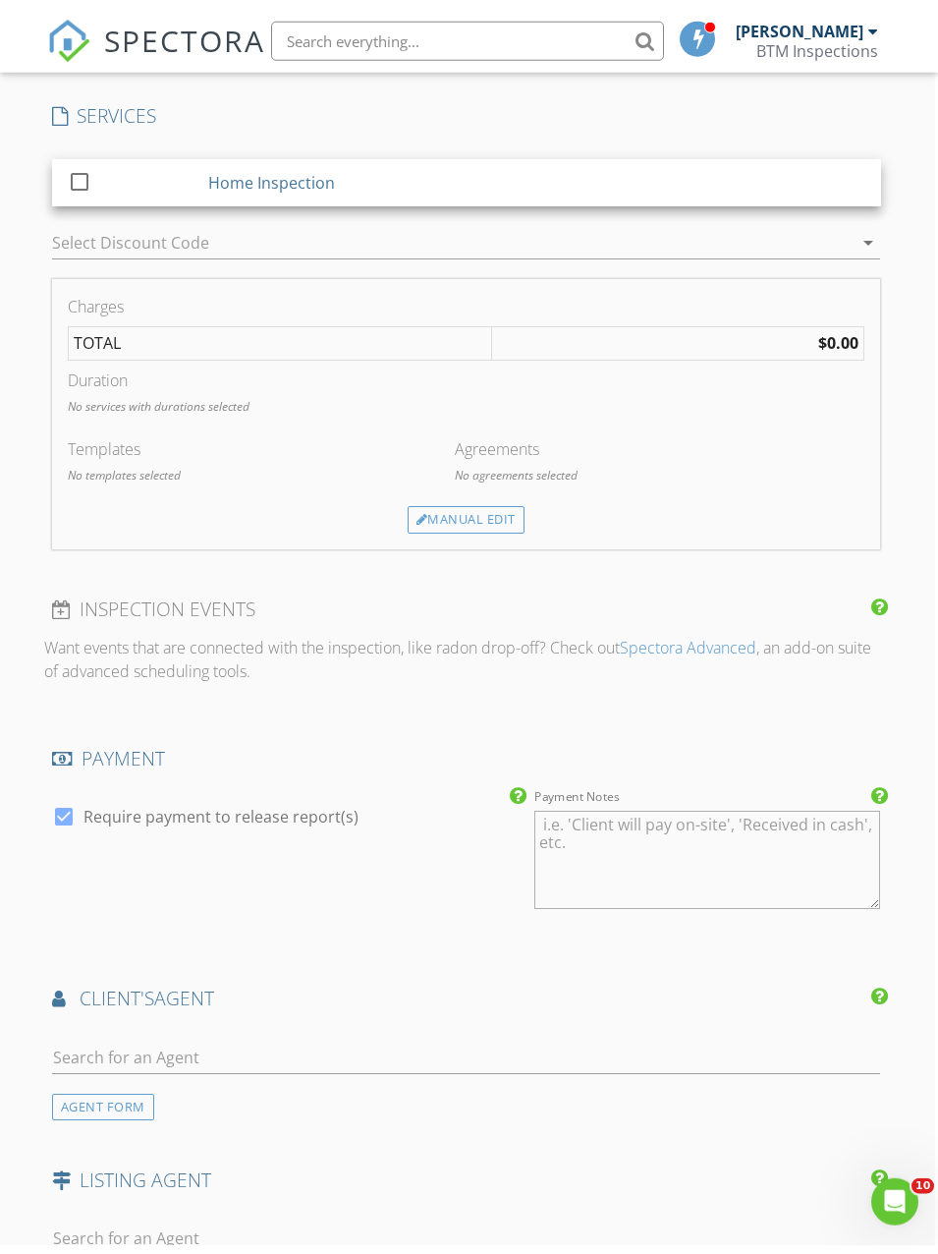
scroll to position [1490, 3]
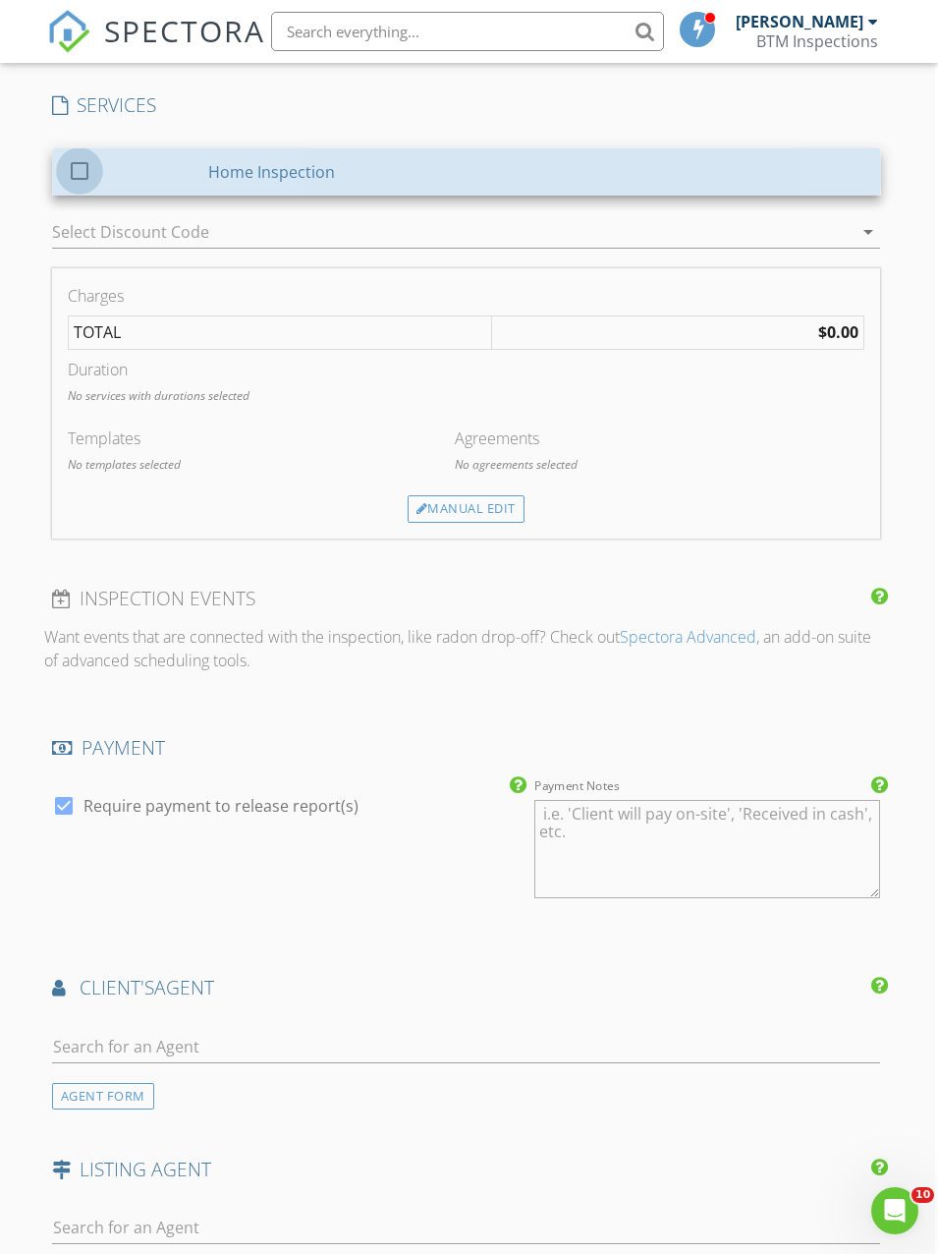
click at [80, 187] on div at bounding box center [79, 169] width 33 height 33
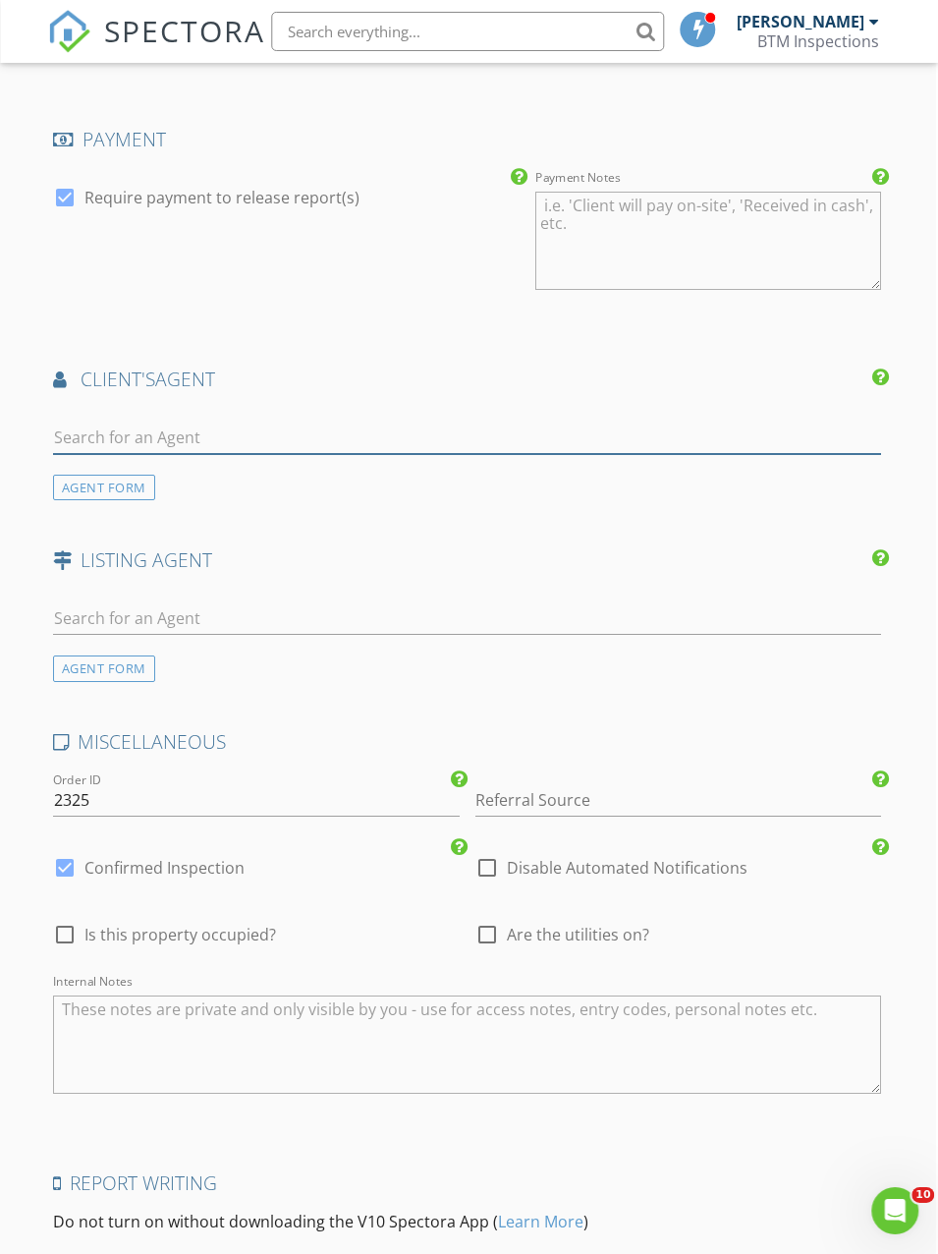
click at [66, 454] on input "text" at bounding box center [467, 438] width 829 height 32
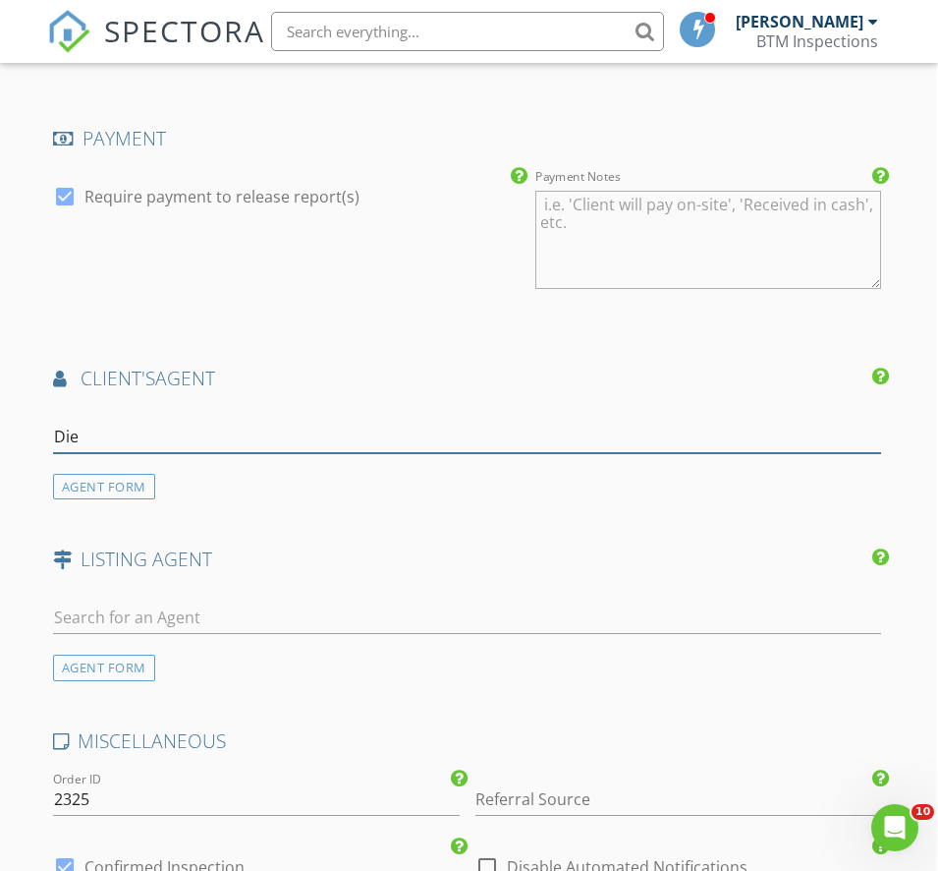
type input "Diem"
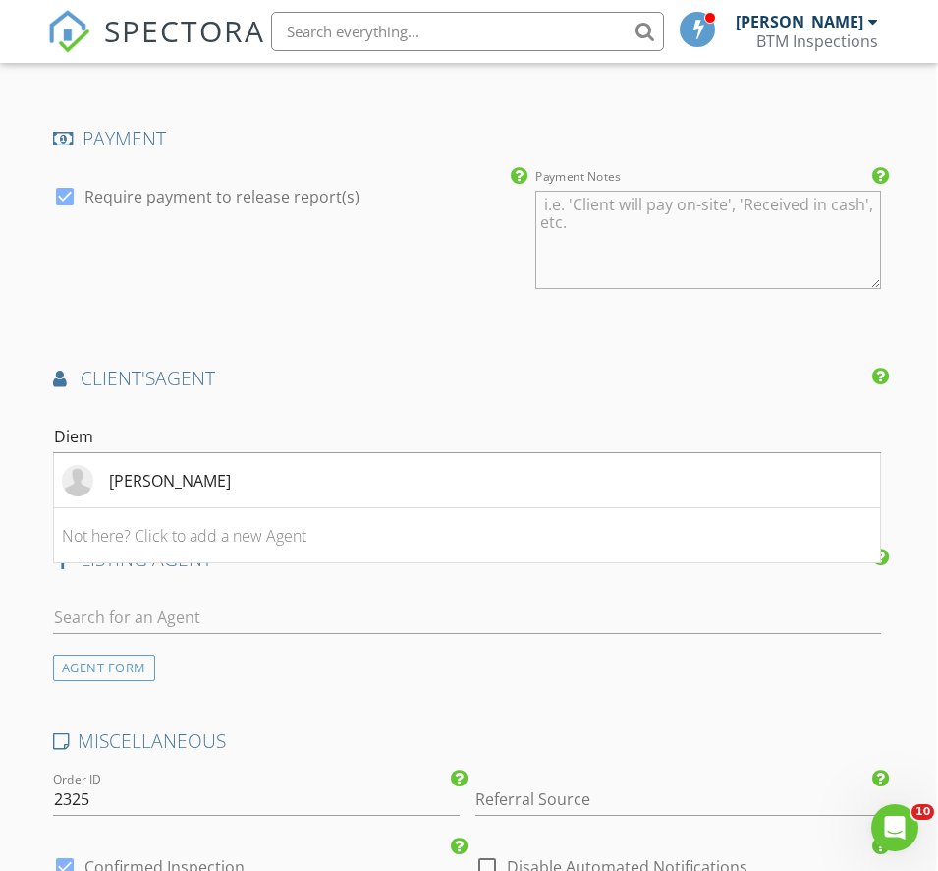
click at [140, 492] on div "Diem Goleman" at bounding box center [170, 481] width 122 height 24
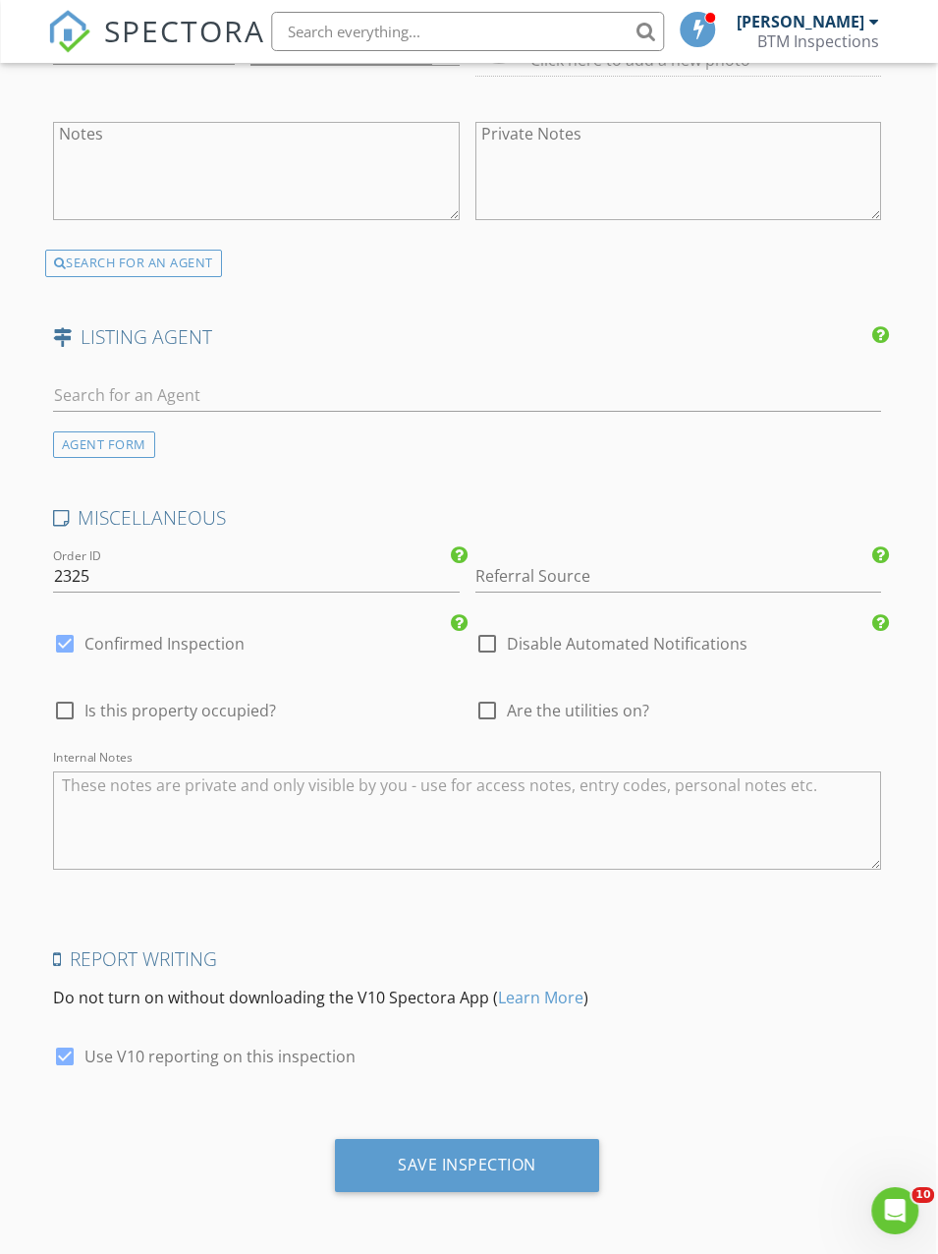
scroll to position [2665, 2]
click at [454, 1173] on div "Save Inspection" at bounding box center [467, 1164] width 139 height 20
